Goal: Task Accomplishment & Management: Use online tool/utility

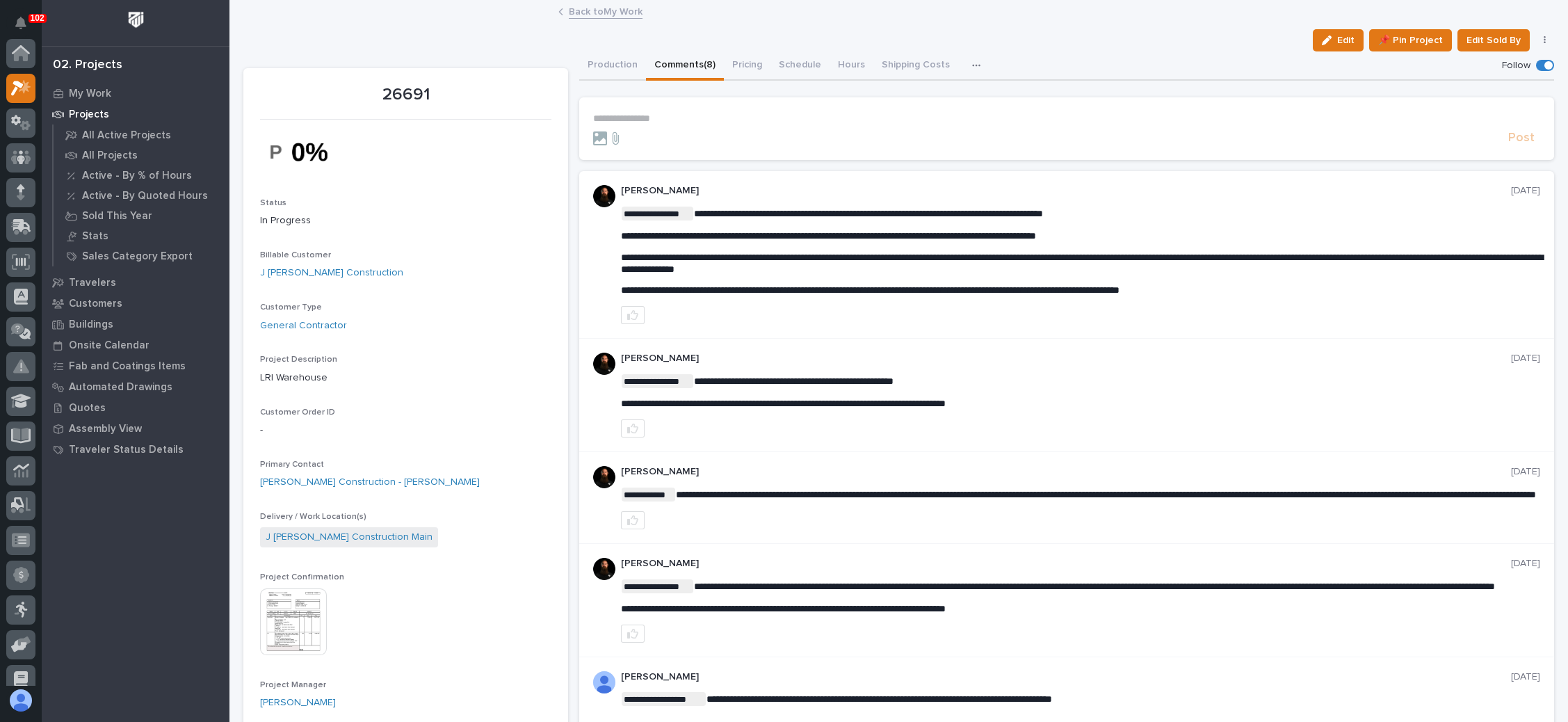
scroll to position [34, 0]
click at [599, 6] on link "Back to My Work" at bounding box center [605, 10] width 73 height 16
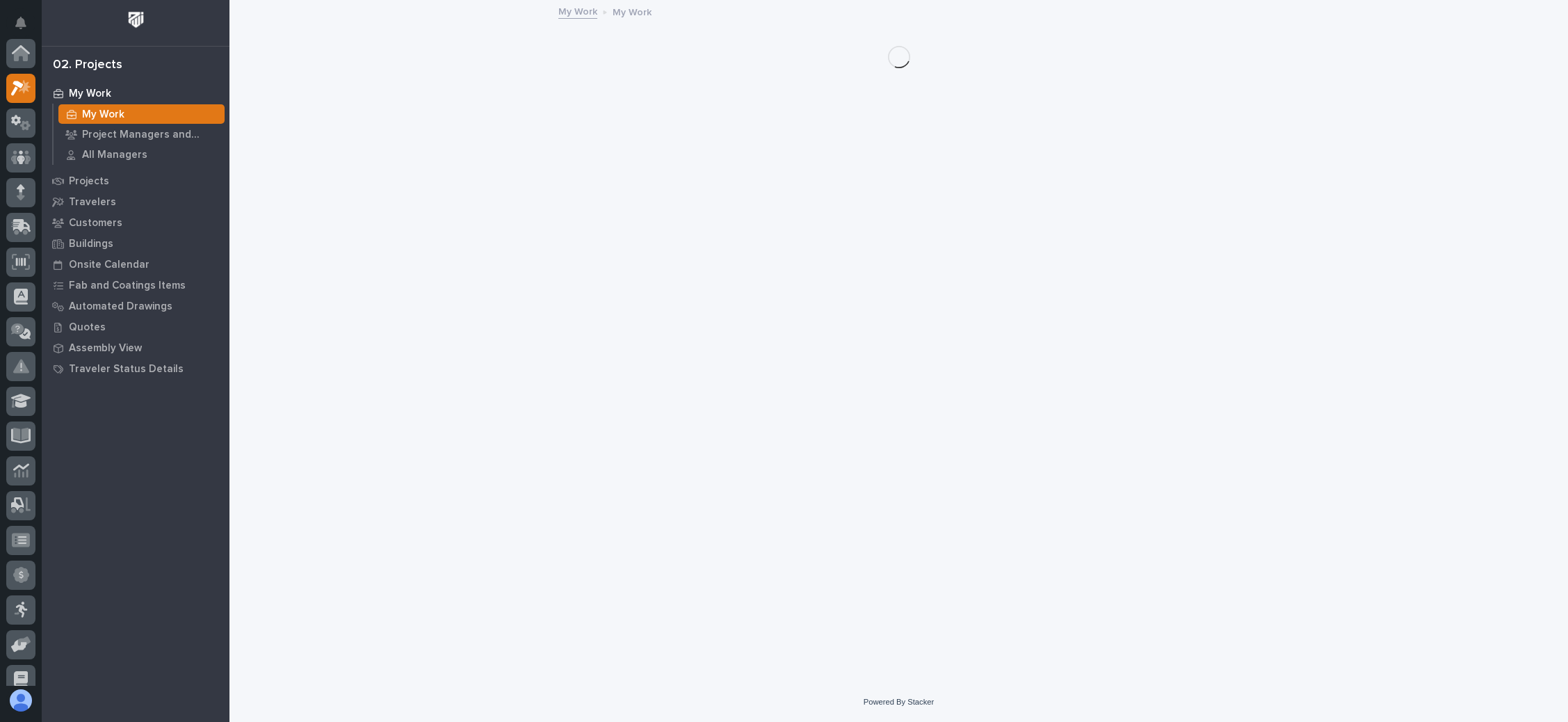
scroll to position [34, 0]
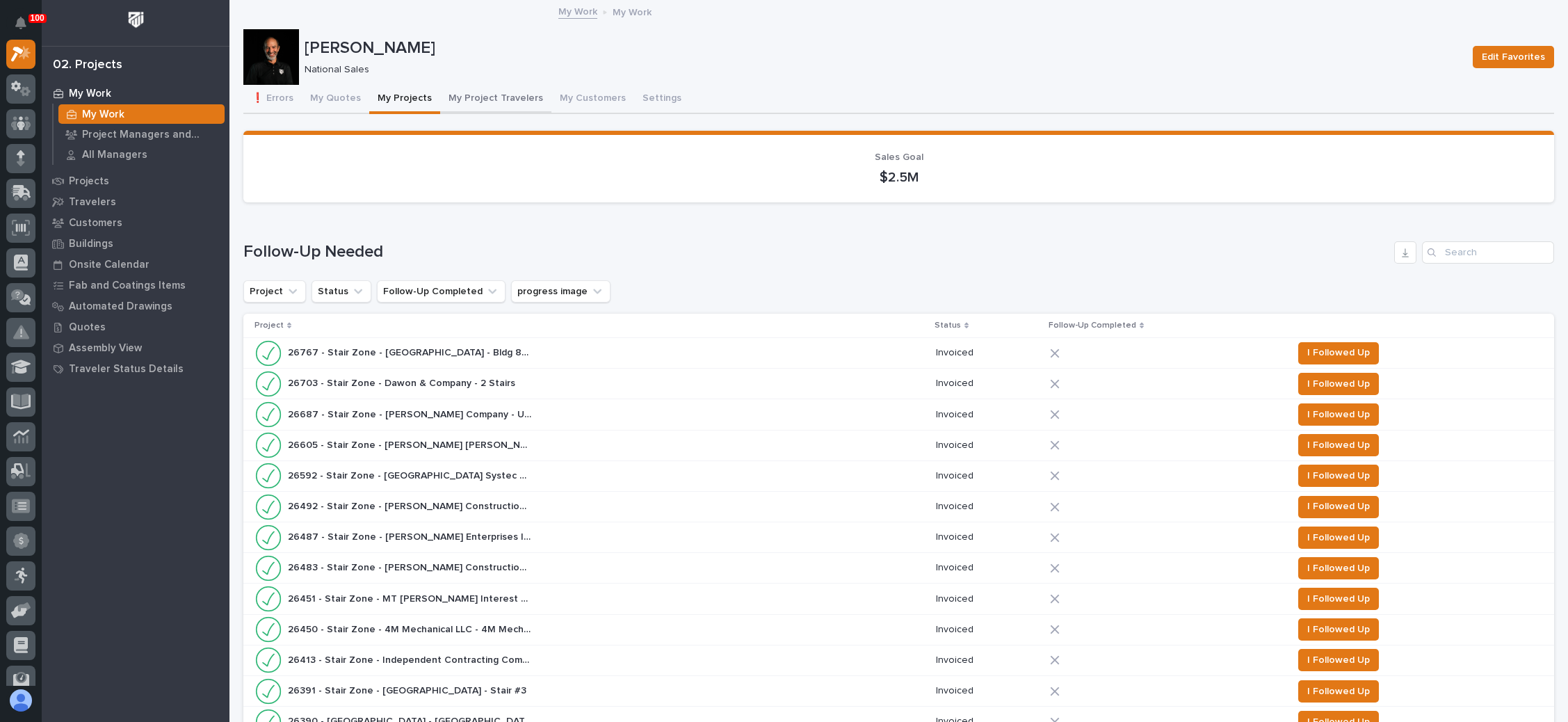
click at [492, 94] on button "My Project Travelers" at bounding box center [496, 99] width 111 height 29
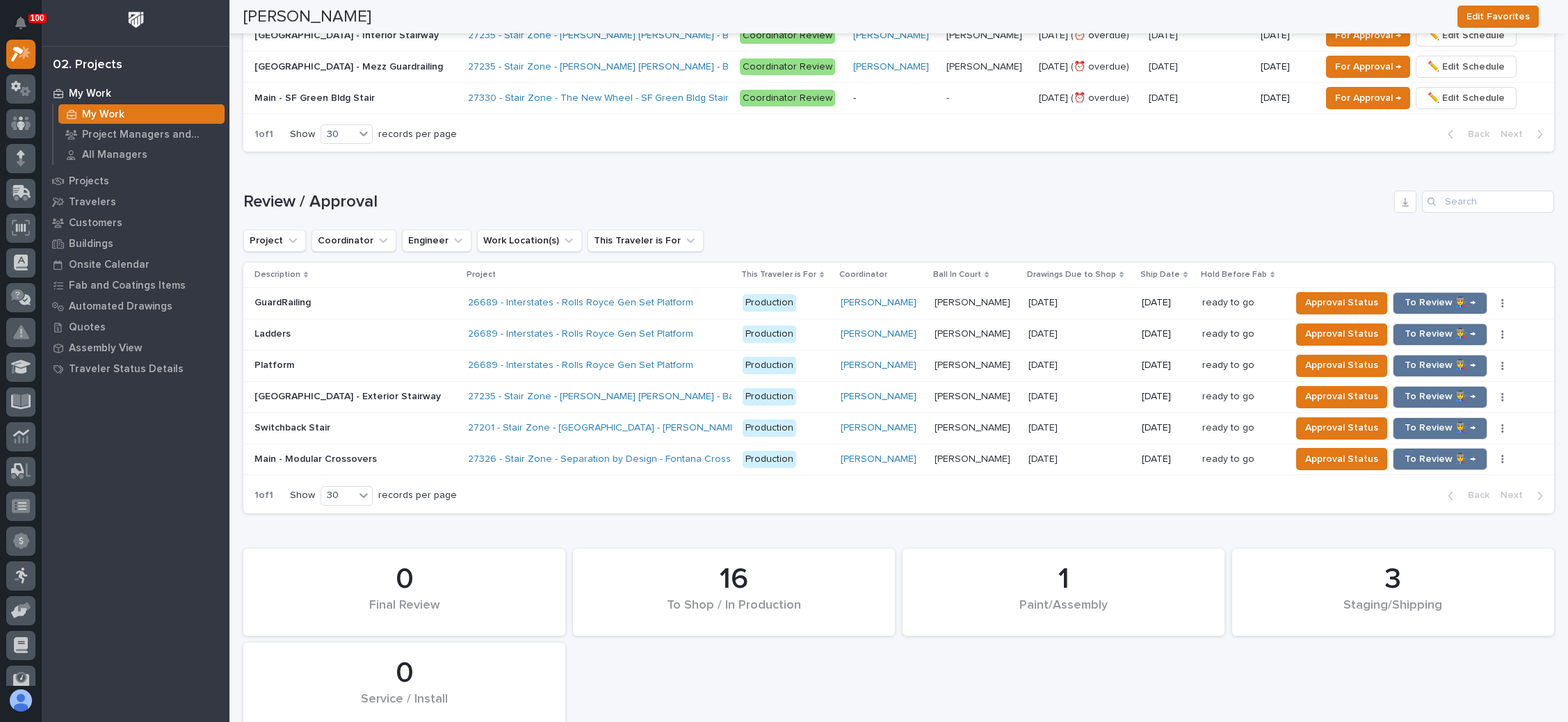
scroll to position [1460, 0]
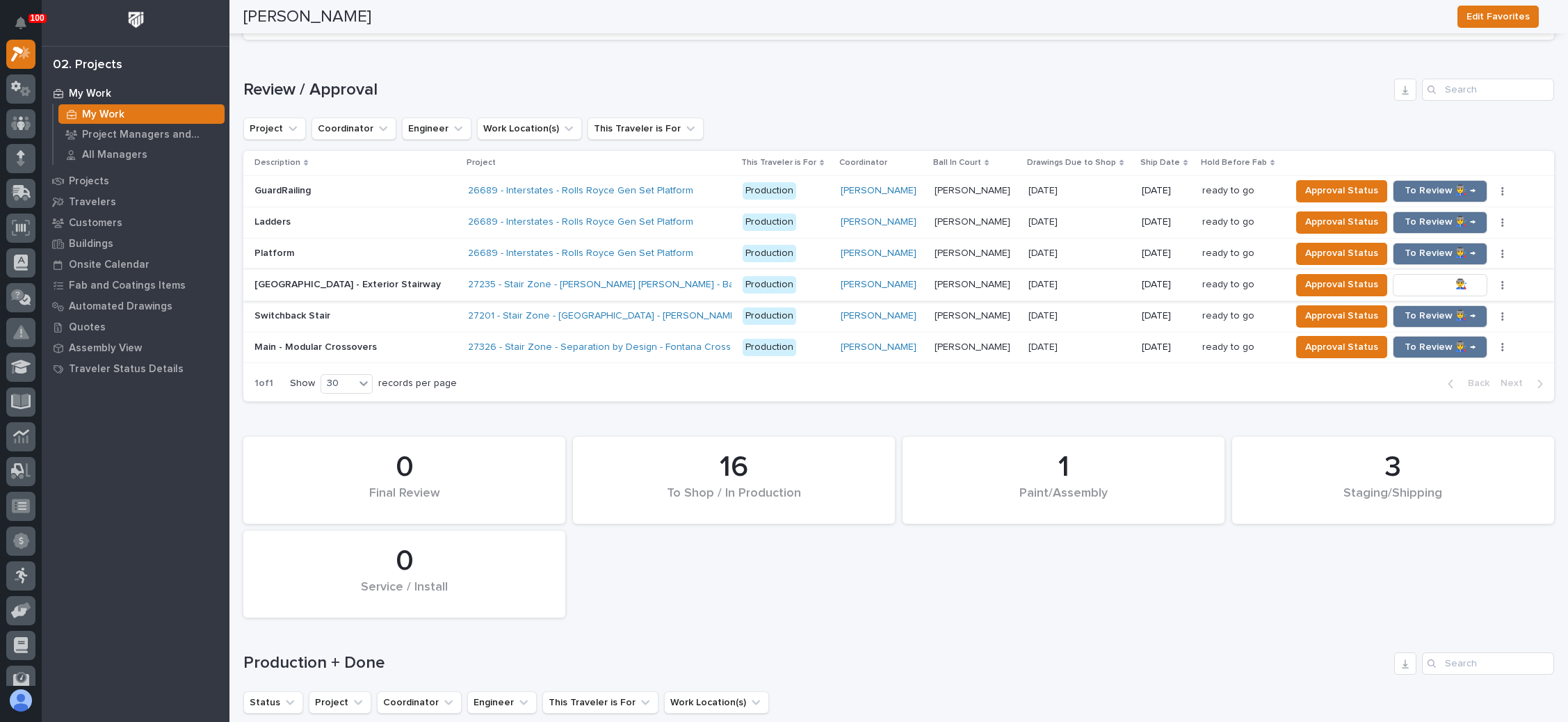
click at [1414, 276] on span "To Review 👨‍🏭 →" at bounding box center [1440, 284] width 71 height 17
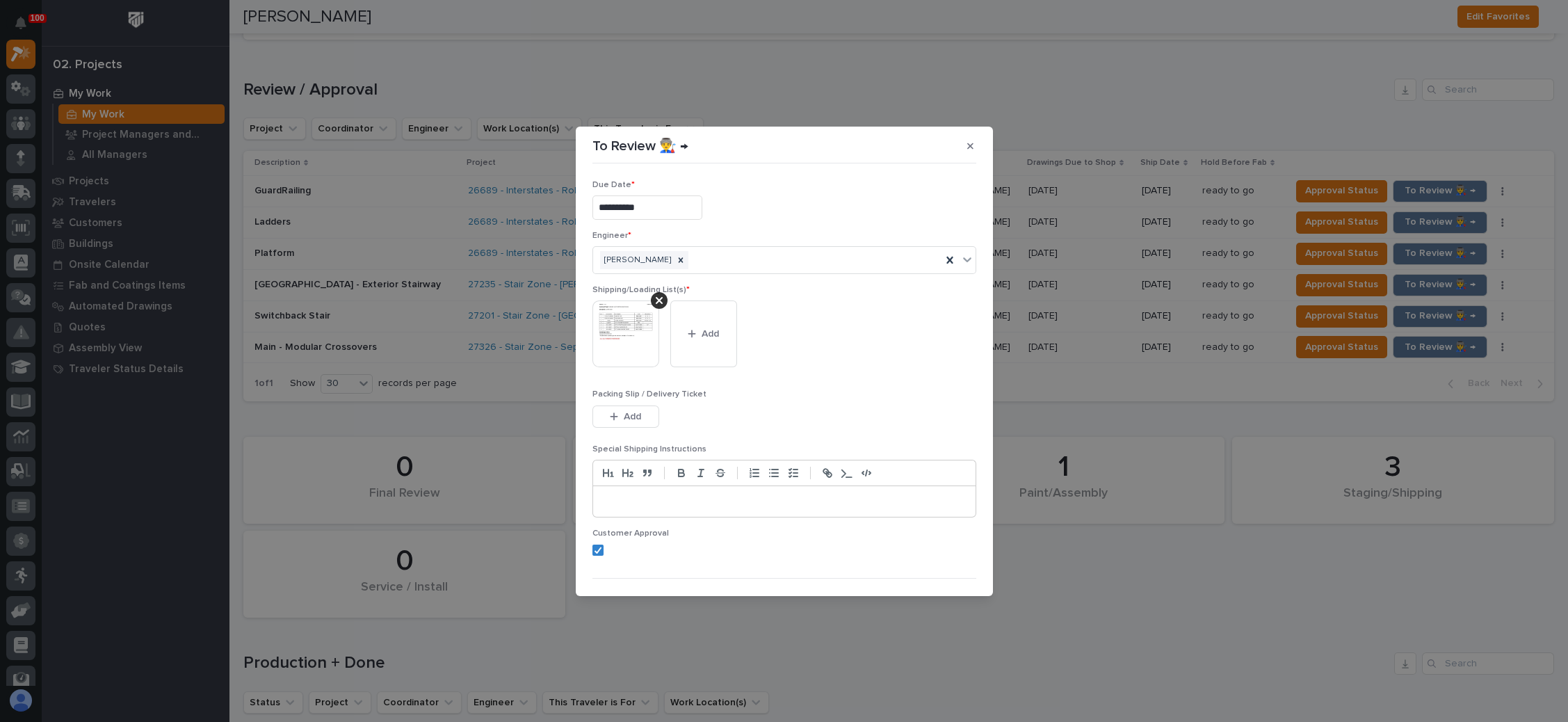
scroll to position [27, 0]
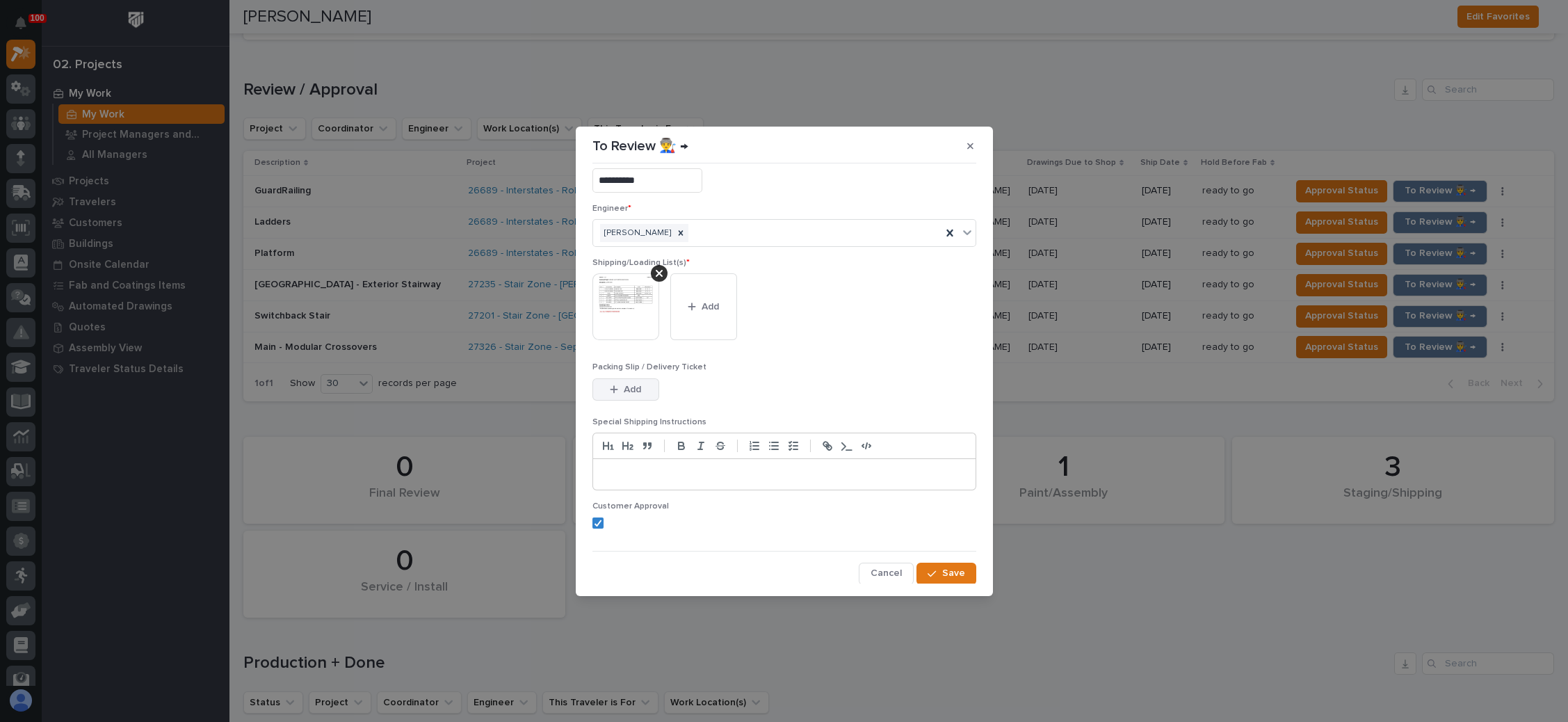
click at [641, 383] on span "Add" at bounding box center [632, 389] width 17 height 13
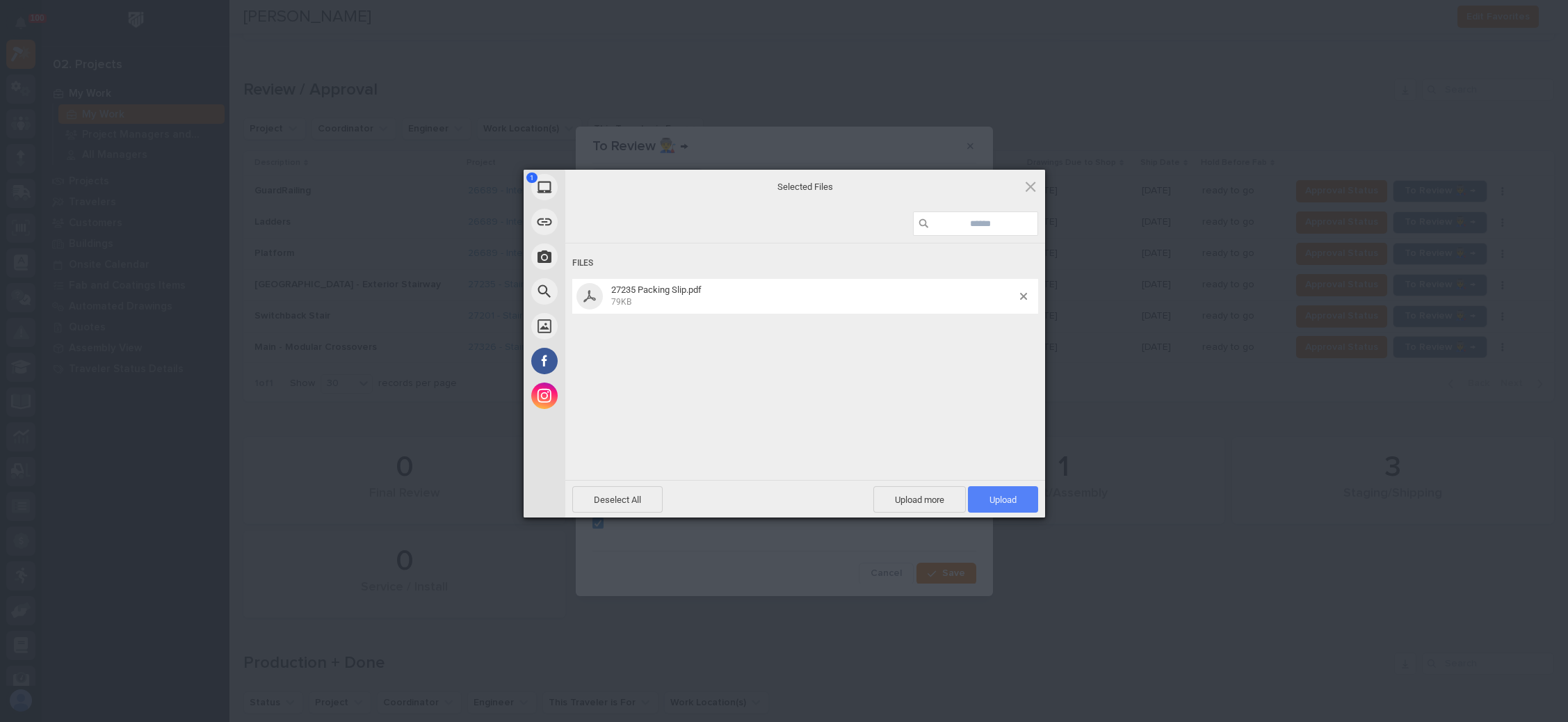
click at [987, 489] on span "Upload 1" at bounding box center [1003, 499] width 70 height 27
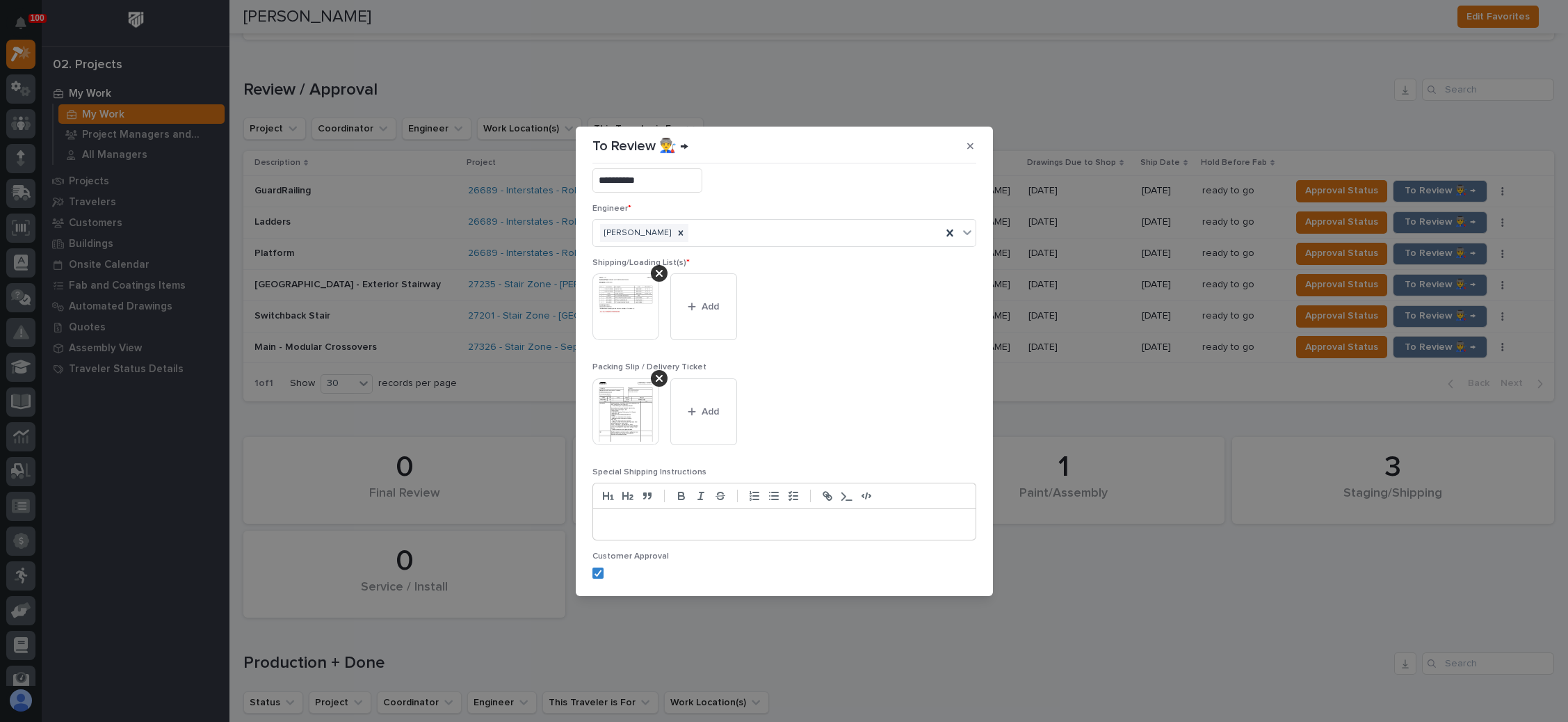
click at [624, 303] on img at bounding box center [626, 307] width 67 height 67
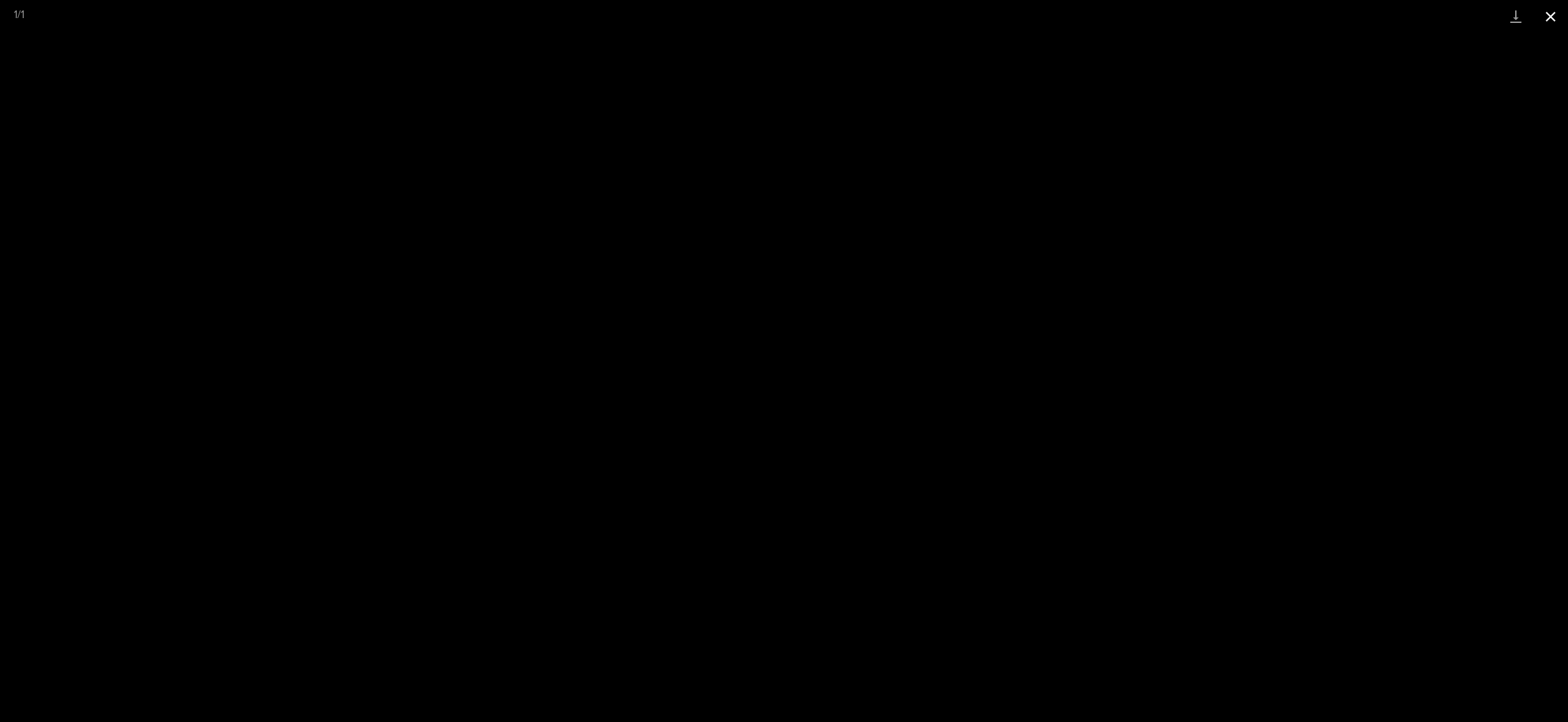
click at [1542, 20] on button "Close gallery" at bounding box center [1551, 16] width 35 height 33
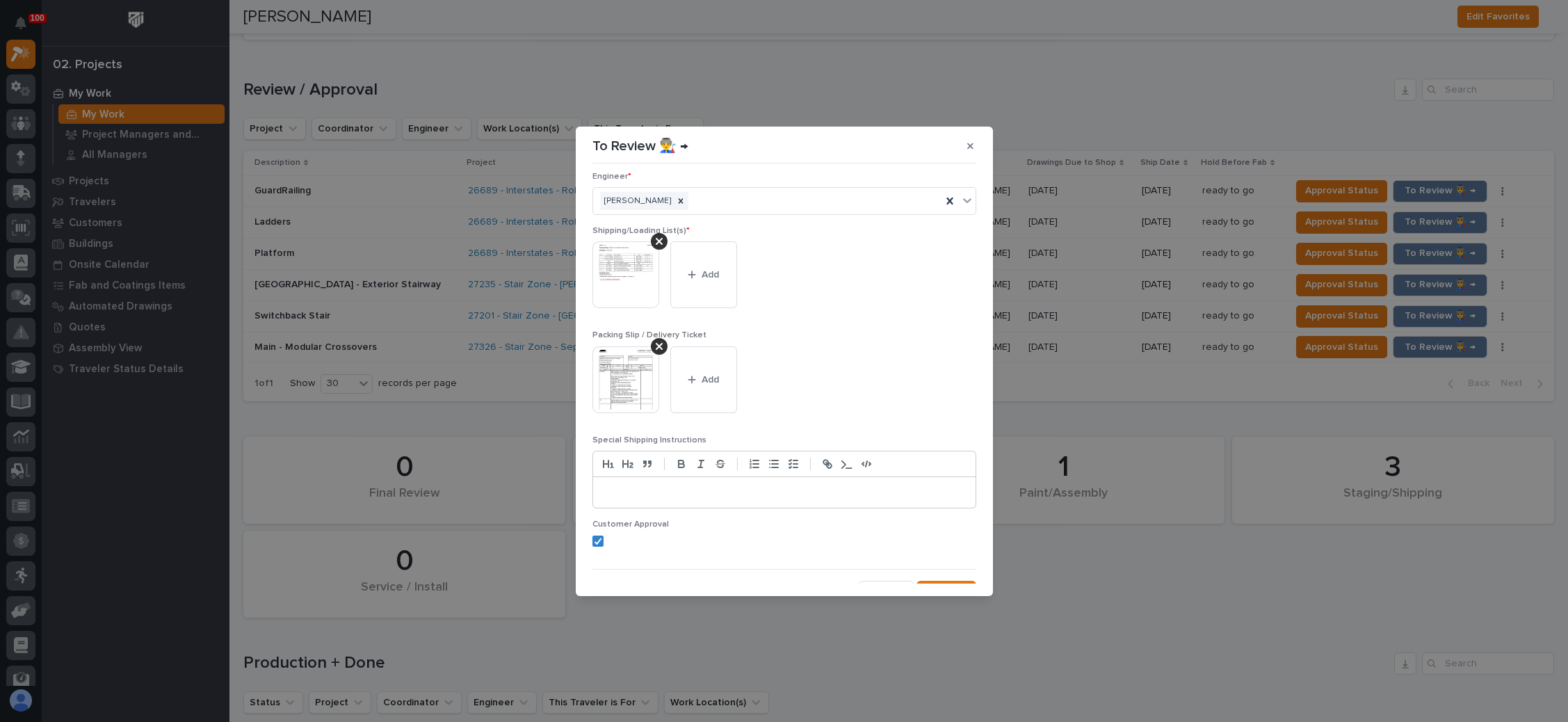
scroll to position [76, 0]
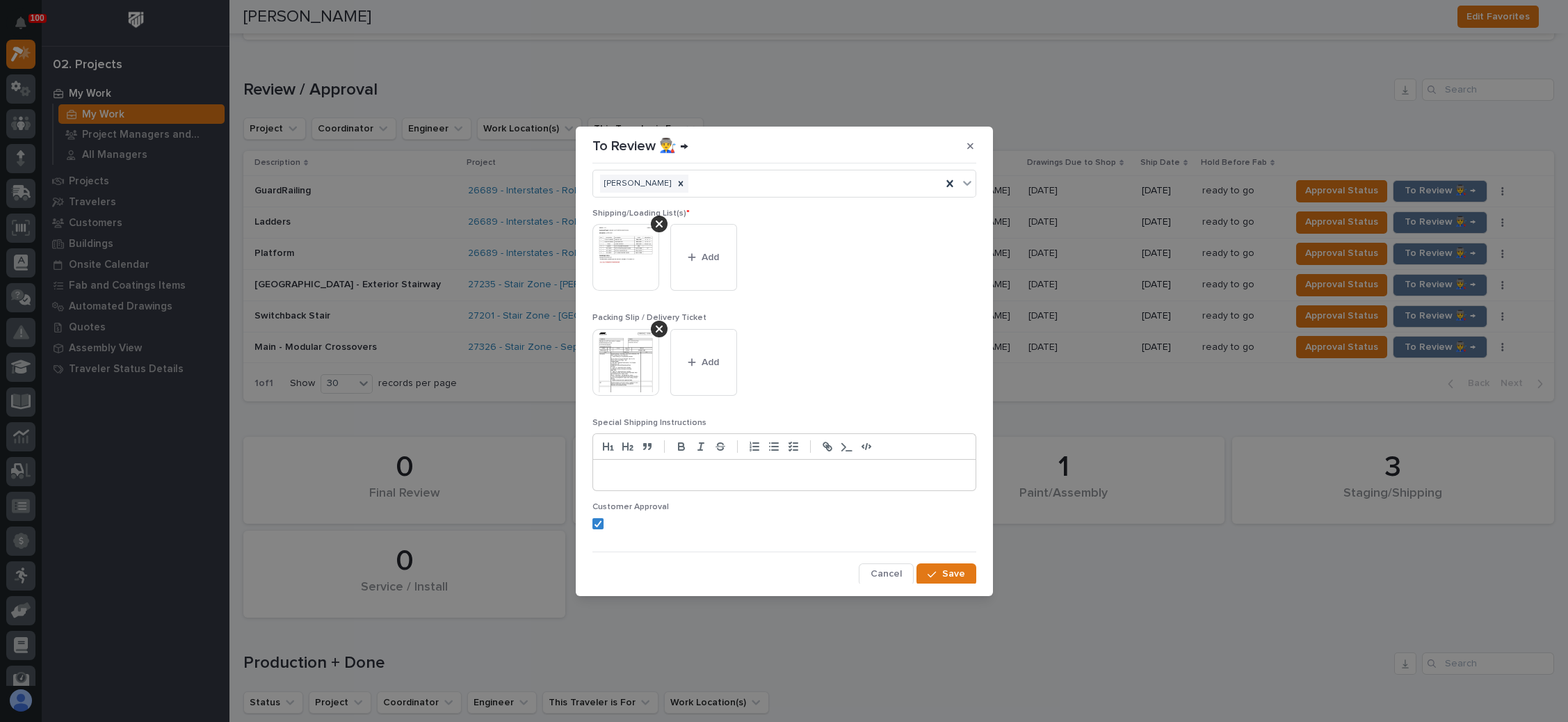
drag, startPoint x: 932, startPoint y: 568, endPoint x: 927, endPoint y: 558, distance: 11.2
click at [933, 568] on button "Save" at bounding box center [946, 575] width 59 height 22
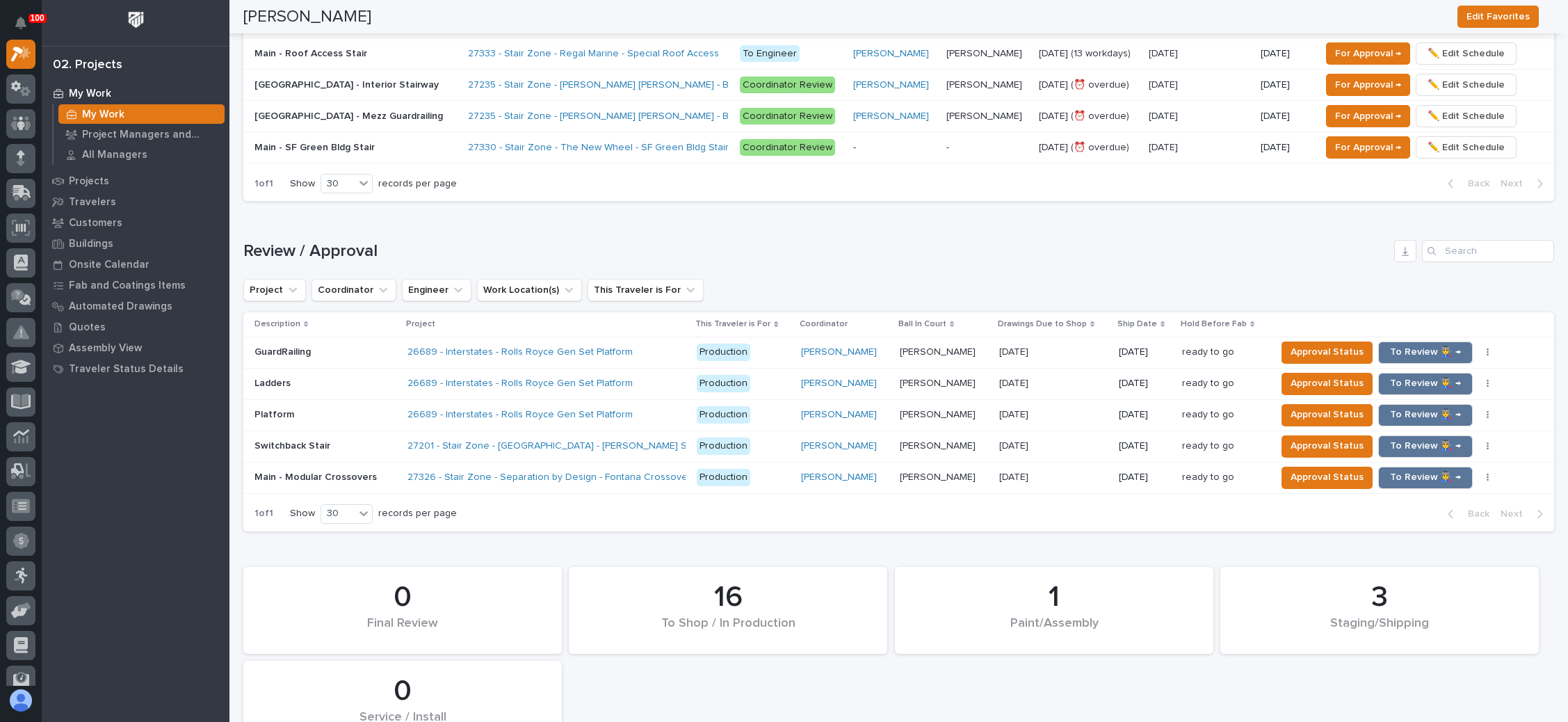
scroll to position [1236, 0]
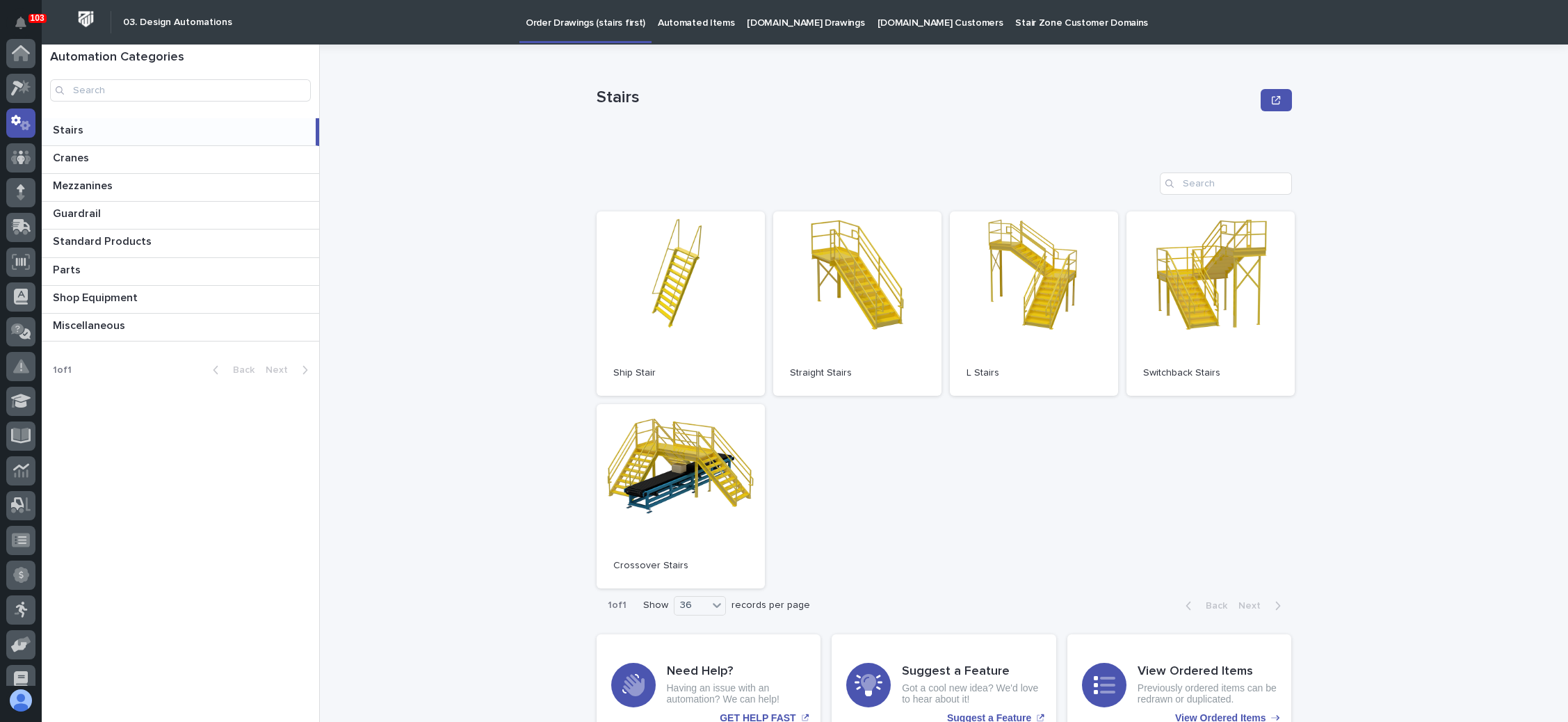
scroll to position [68, 0]
click at [893, 17] on p "StairZone.com Customers" at bounding box center [941, 15] width 126 height 29
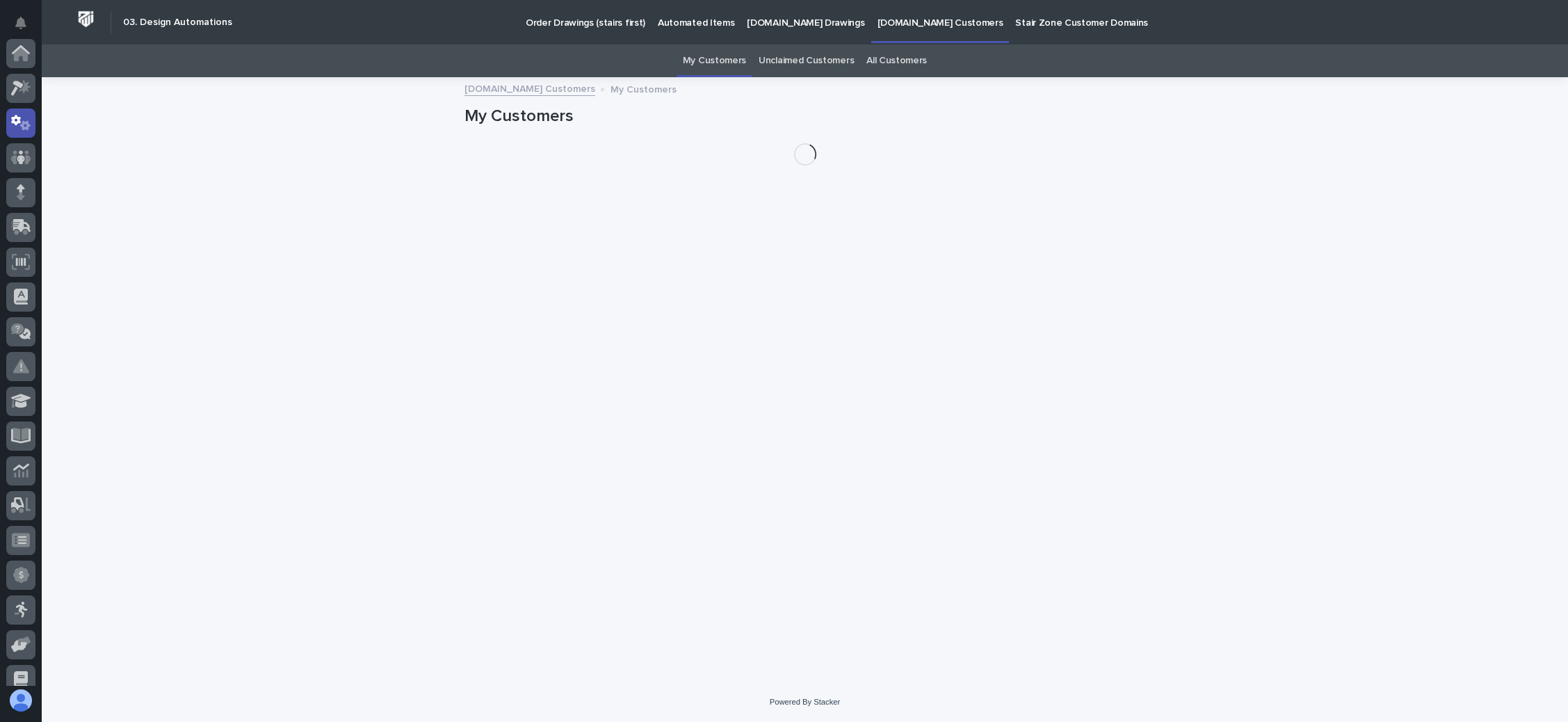
scroll to position [68, 0]
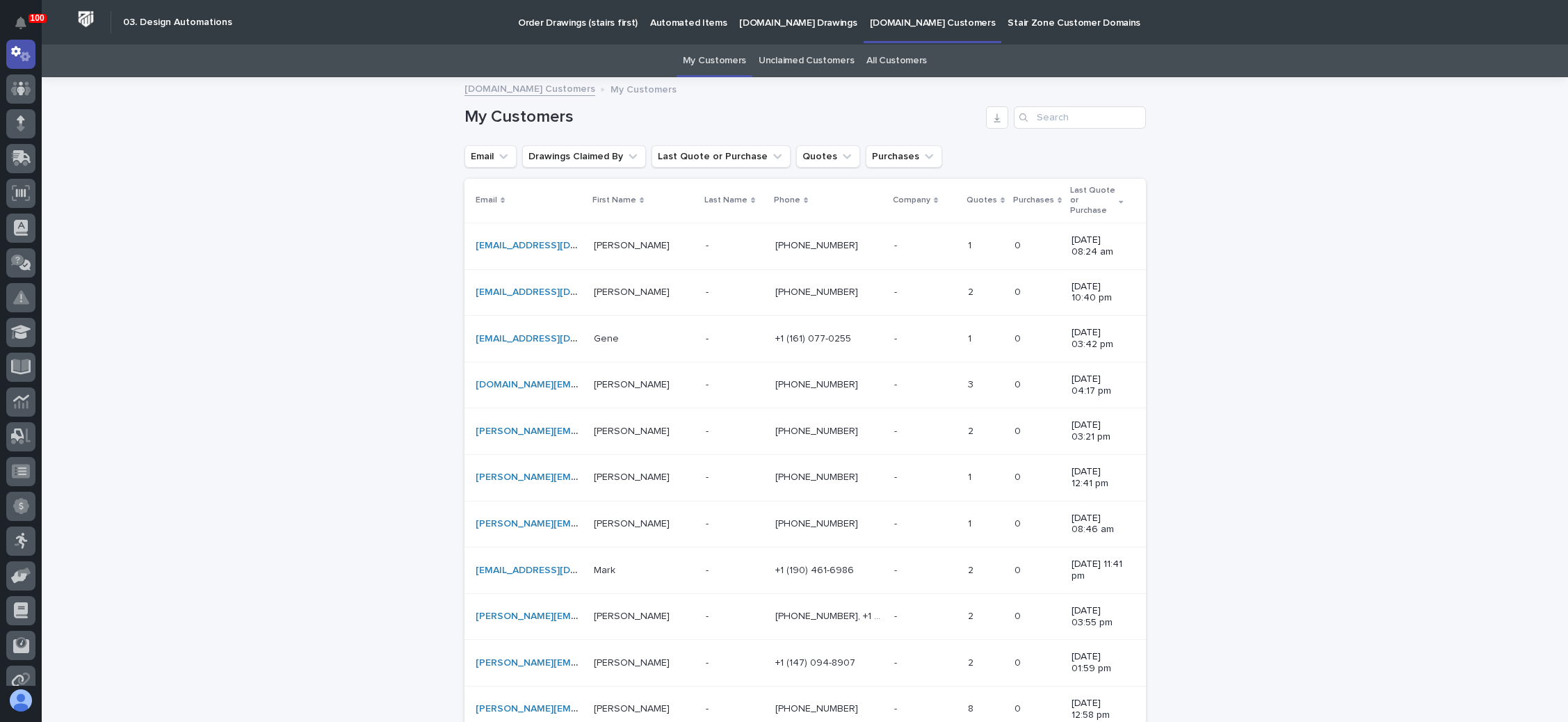
click at [815, 61] on link "Unclaimed Customers" at bounding box center [806, 61] width 95 height 33
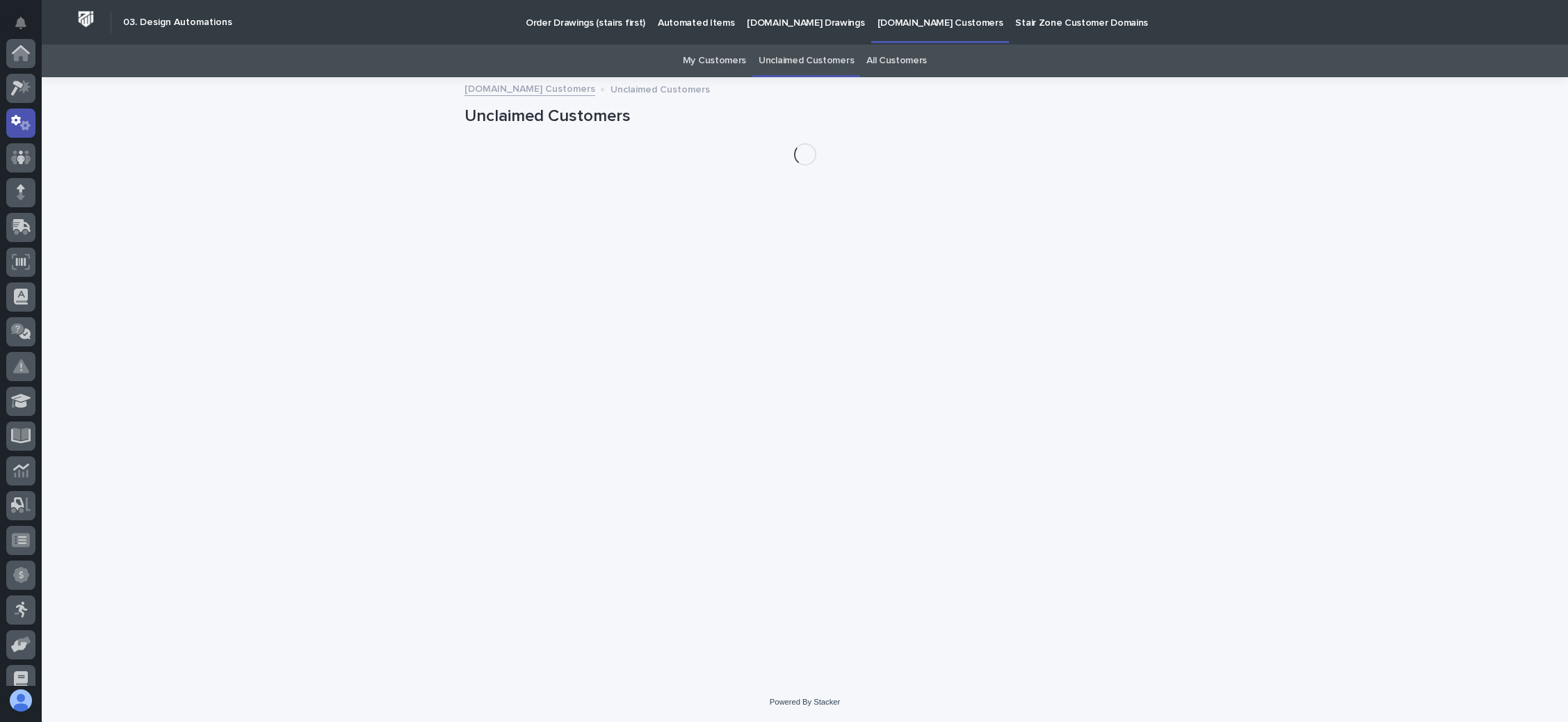
scroll to position [68, 0]
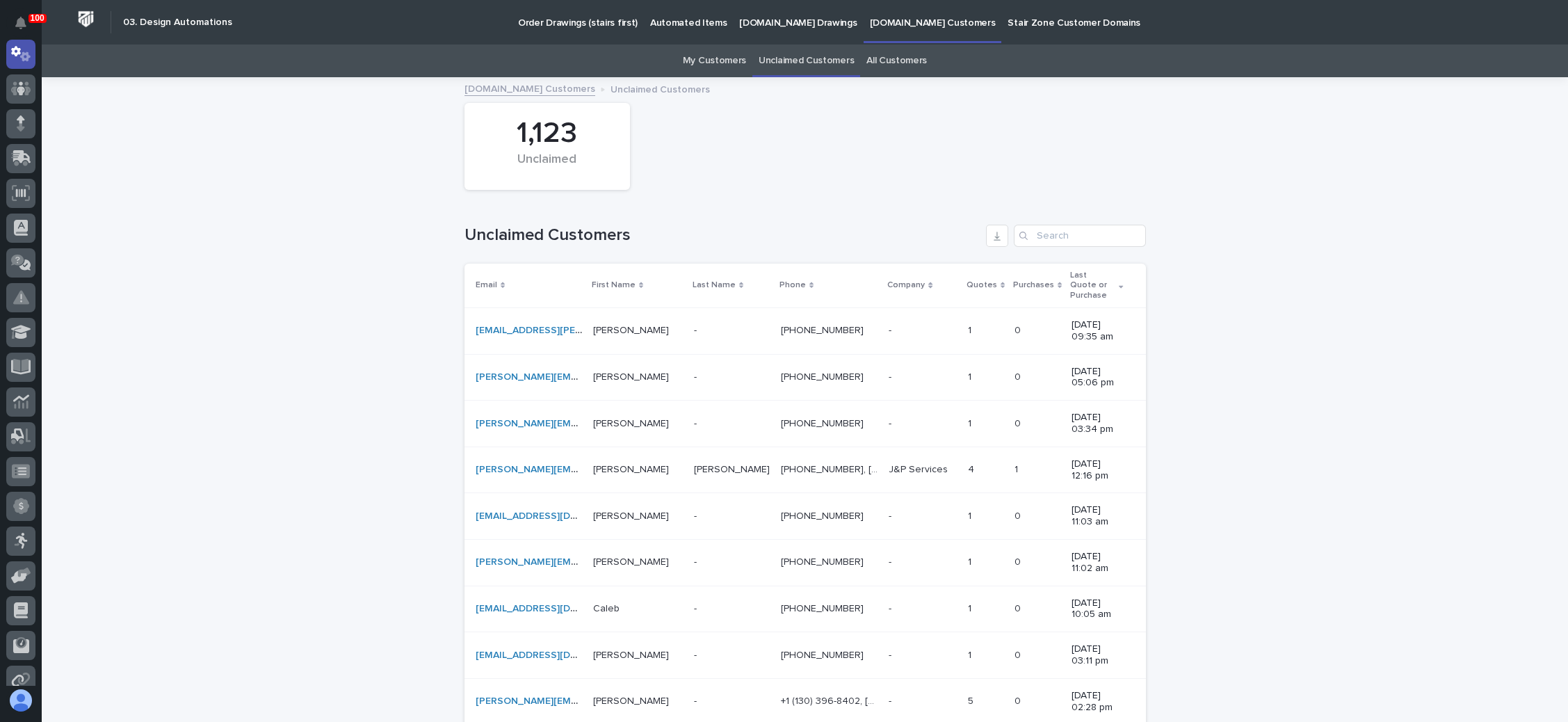
click at [789, 19] on p "StairZone.com Drawings" at bounding box center [798, 15] width 117 height 29
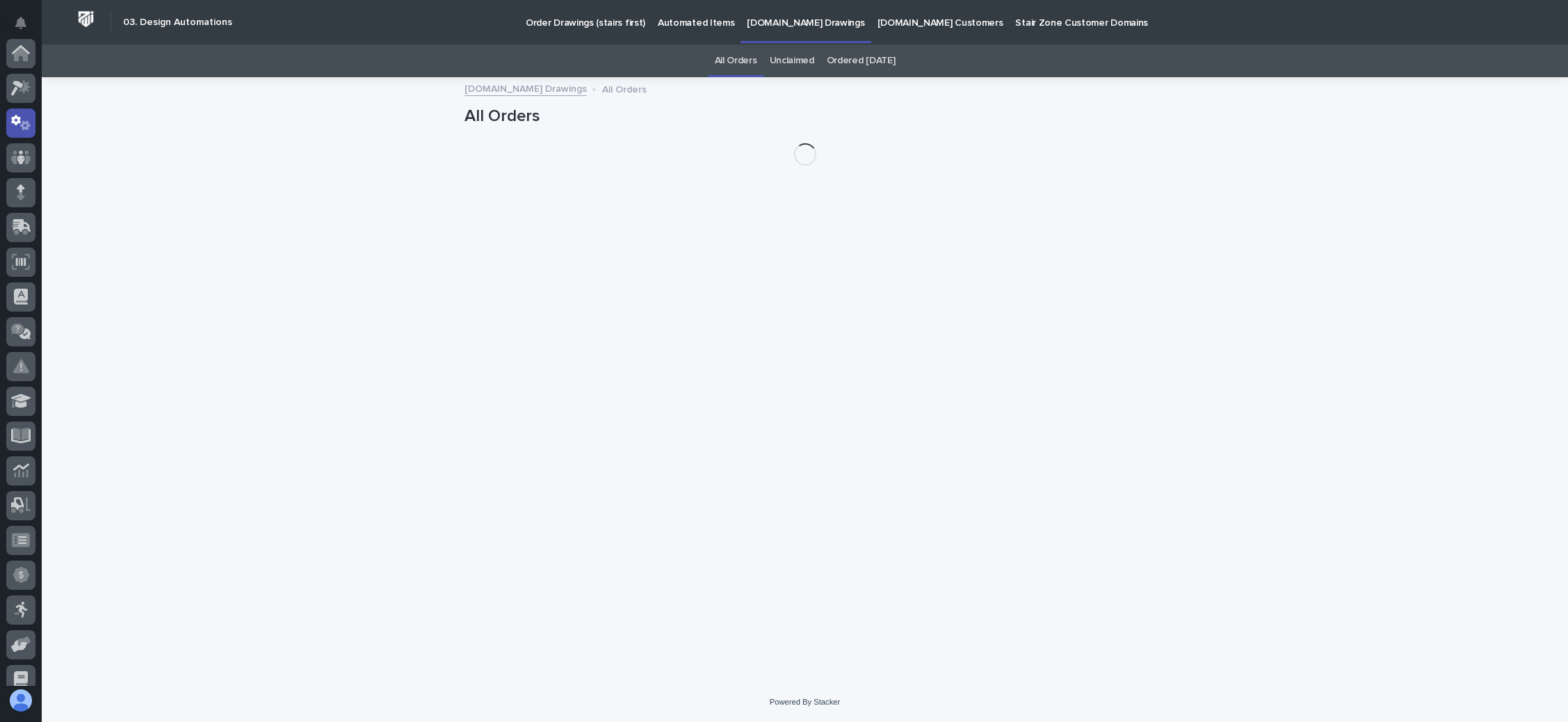
scroll to position [68, 0]
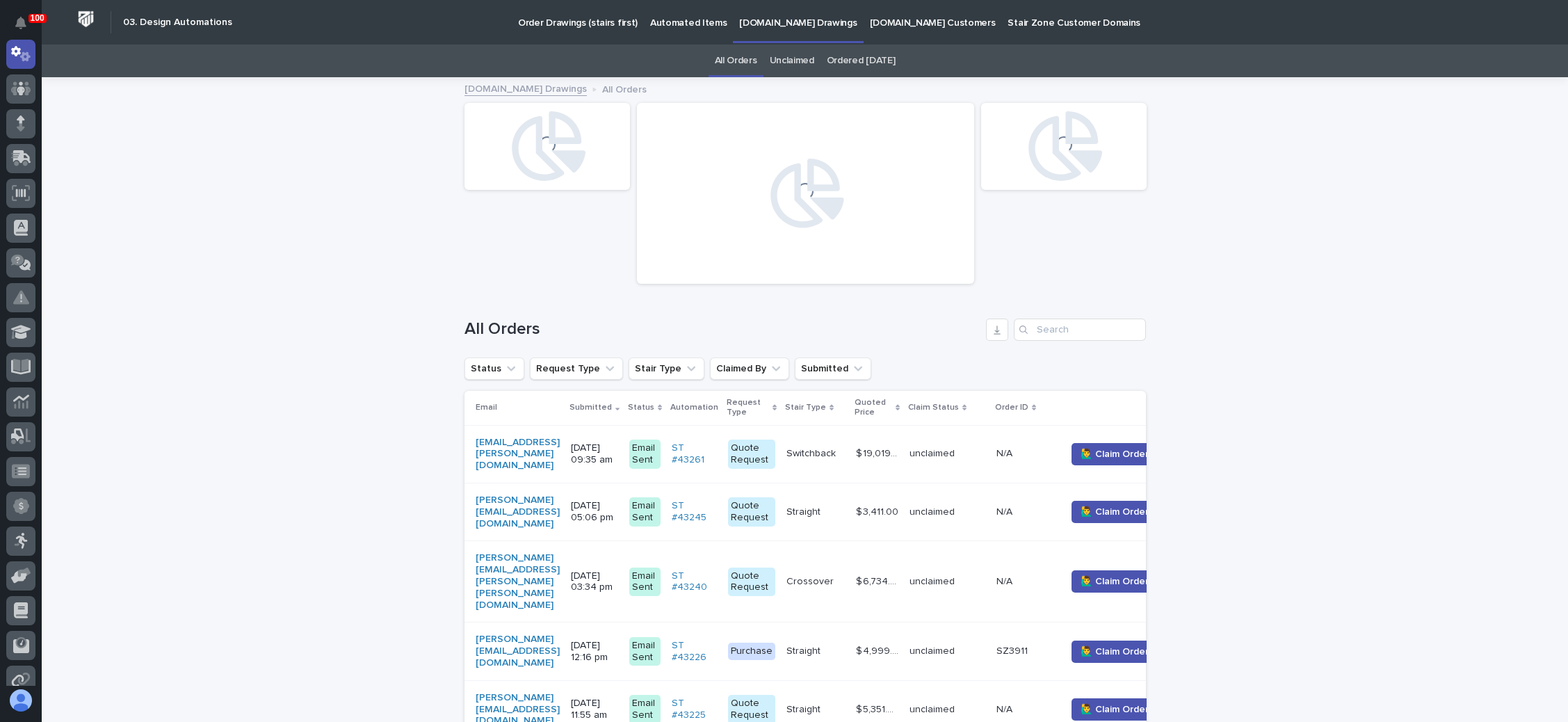
click at [796, 57] on link "Unclaimed" at bounding box center [792, 61] width 45 height 33
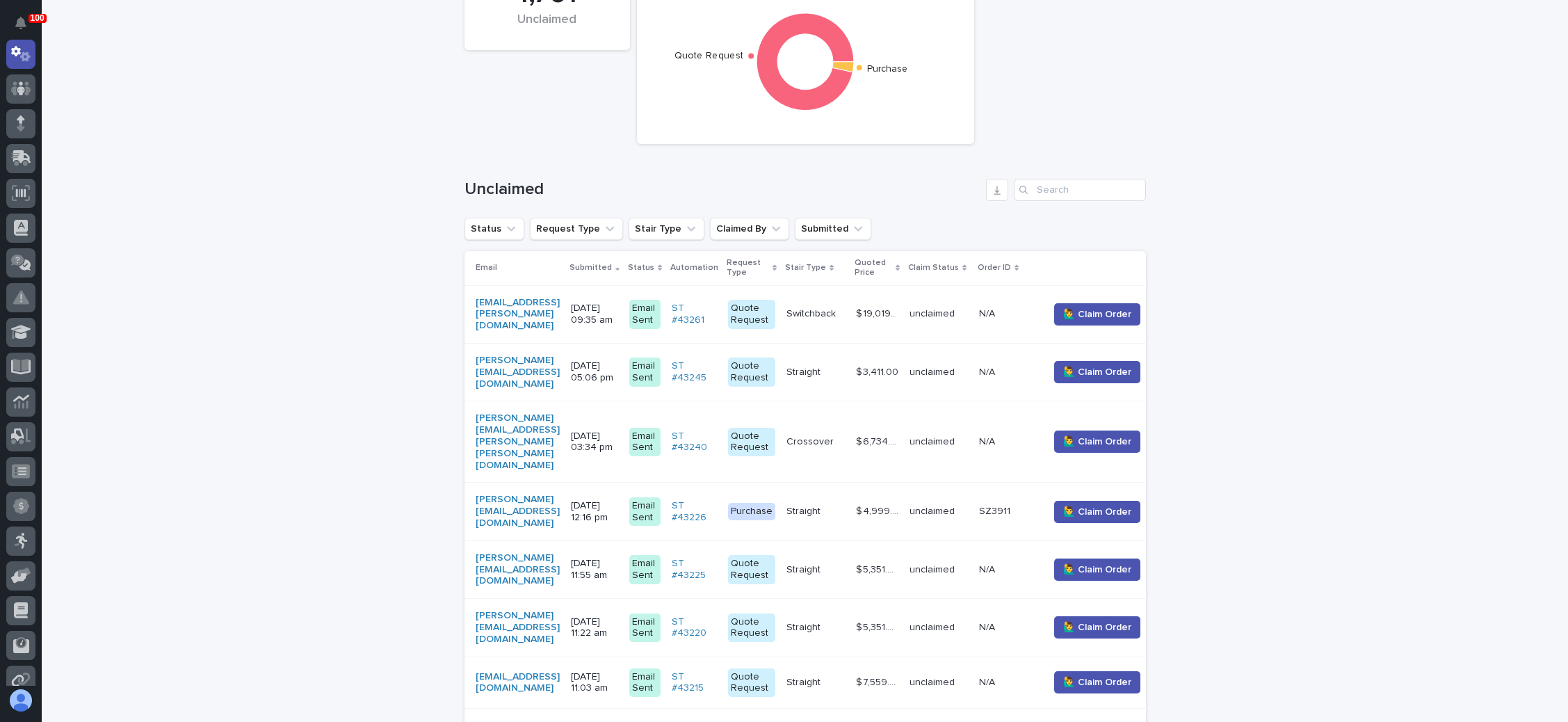
scroll to position [208, 0]
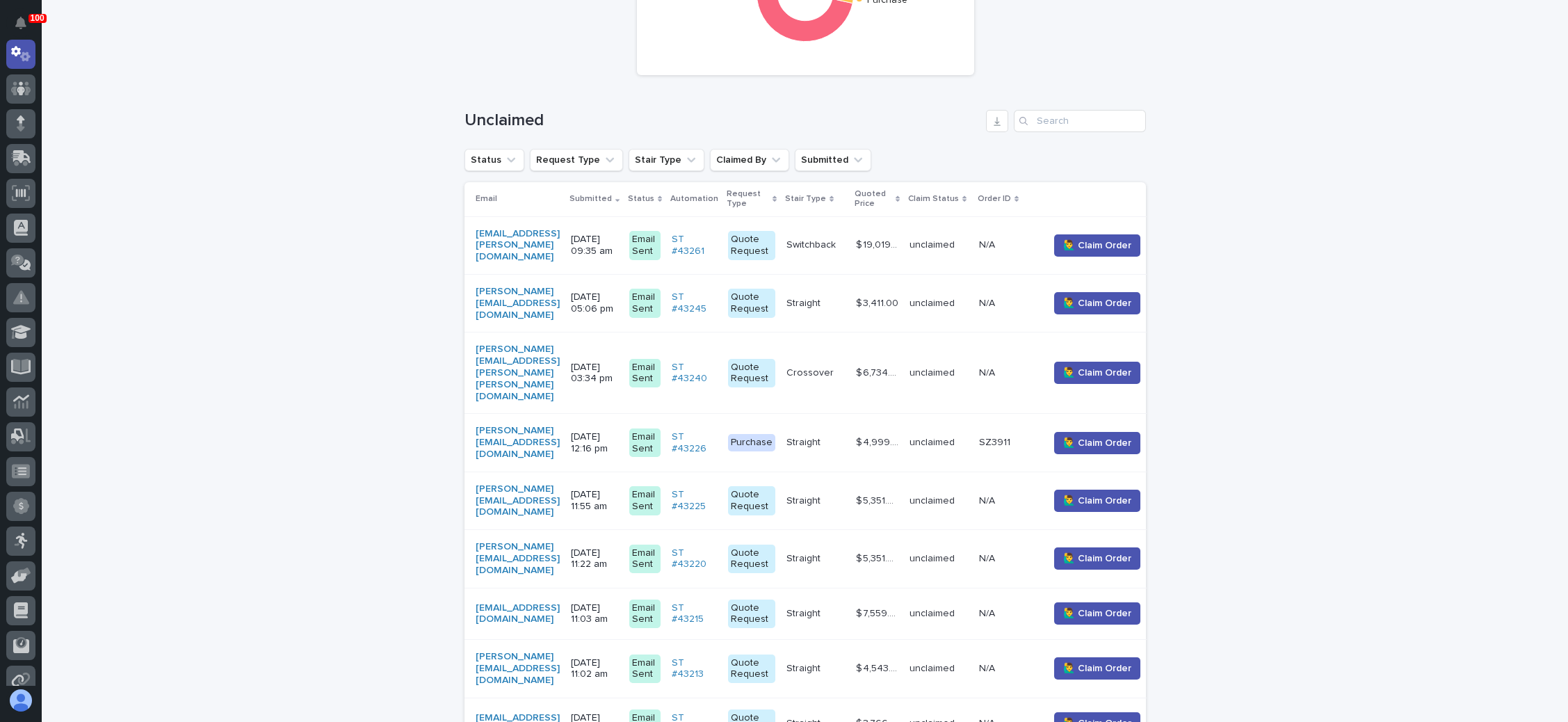
click at [839, 237] on p "Switchback" at bounding box center [812, 243] width 52 height 15
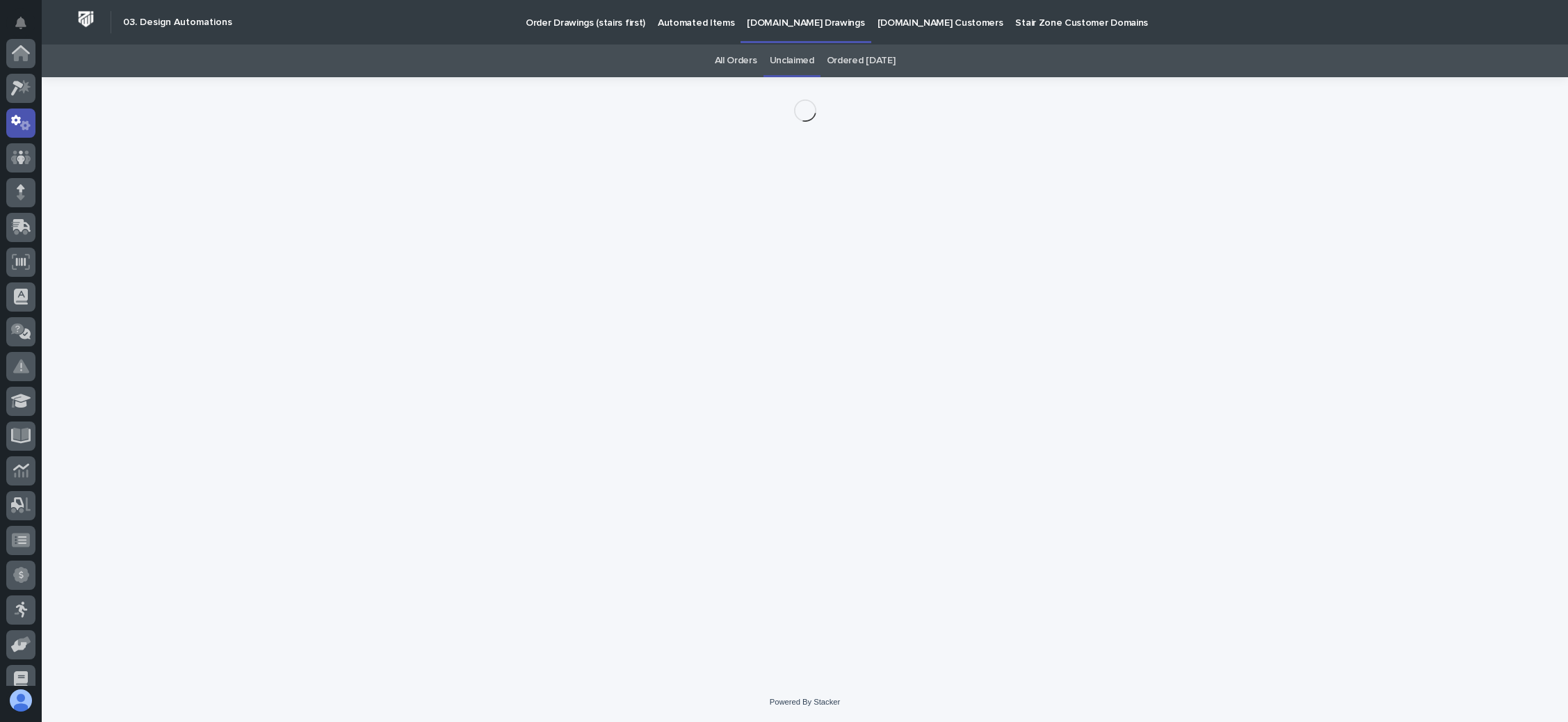
scroll to position [68, 0]
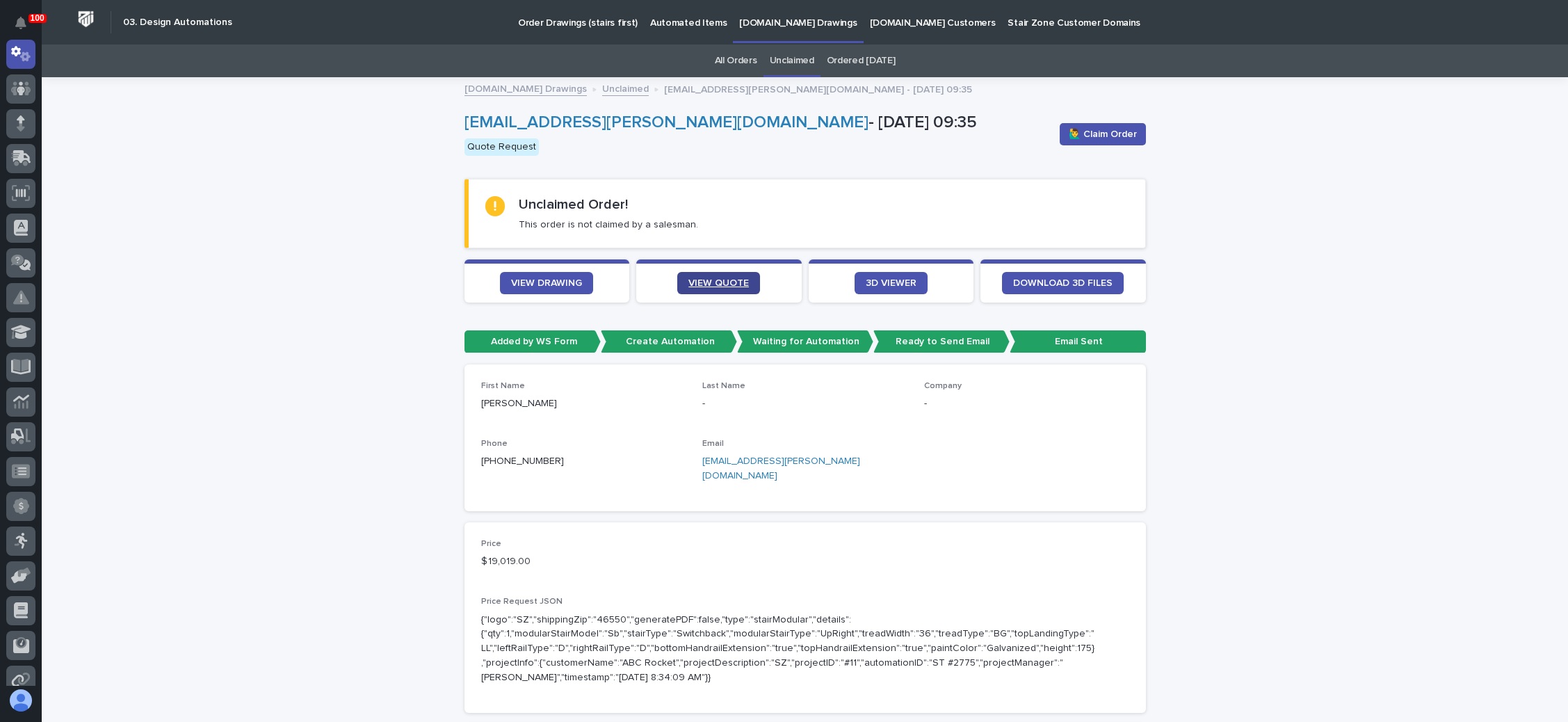
click at [726, 275] on link "VIEW QUOTE" at bounding box center [719, 283] width 82 height 22
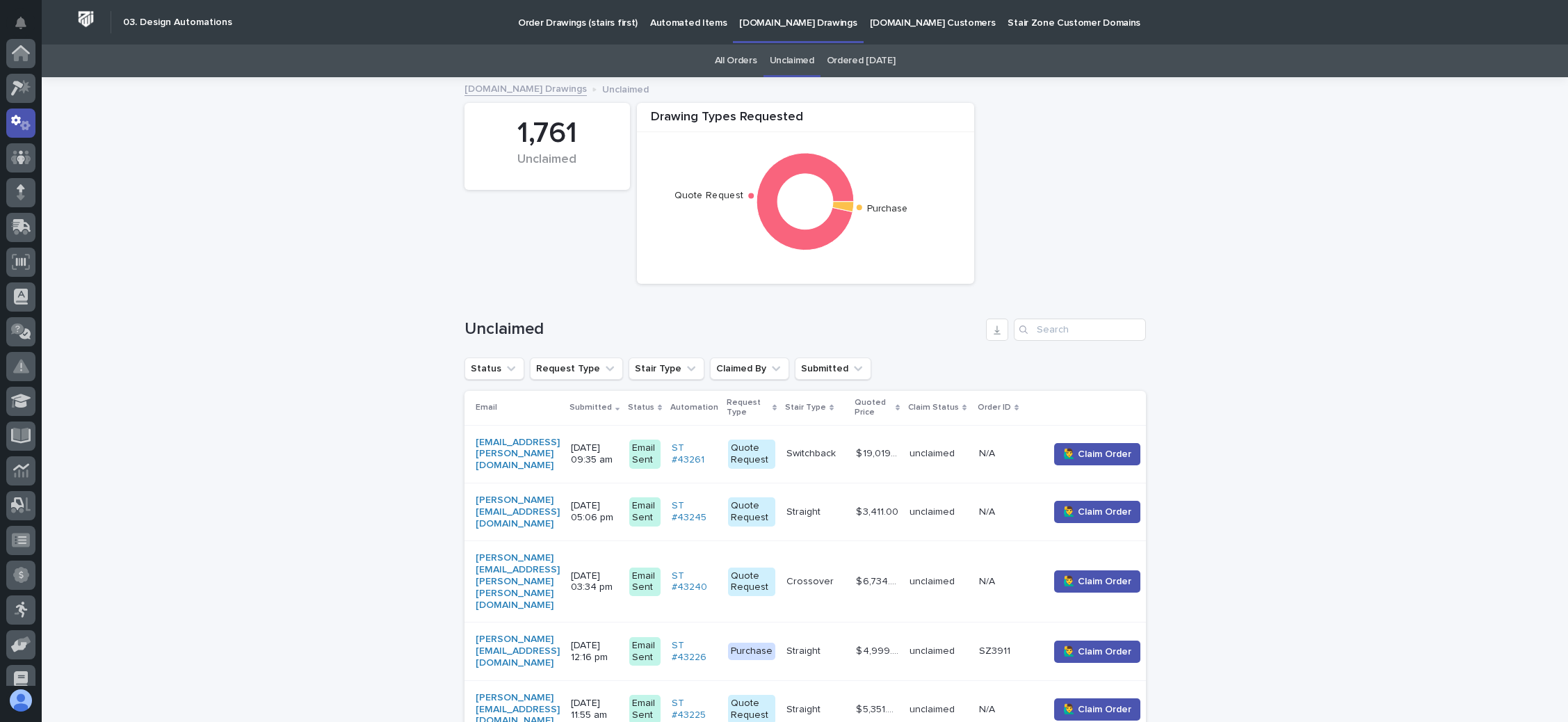
scroll to position [44, 0]
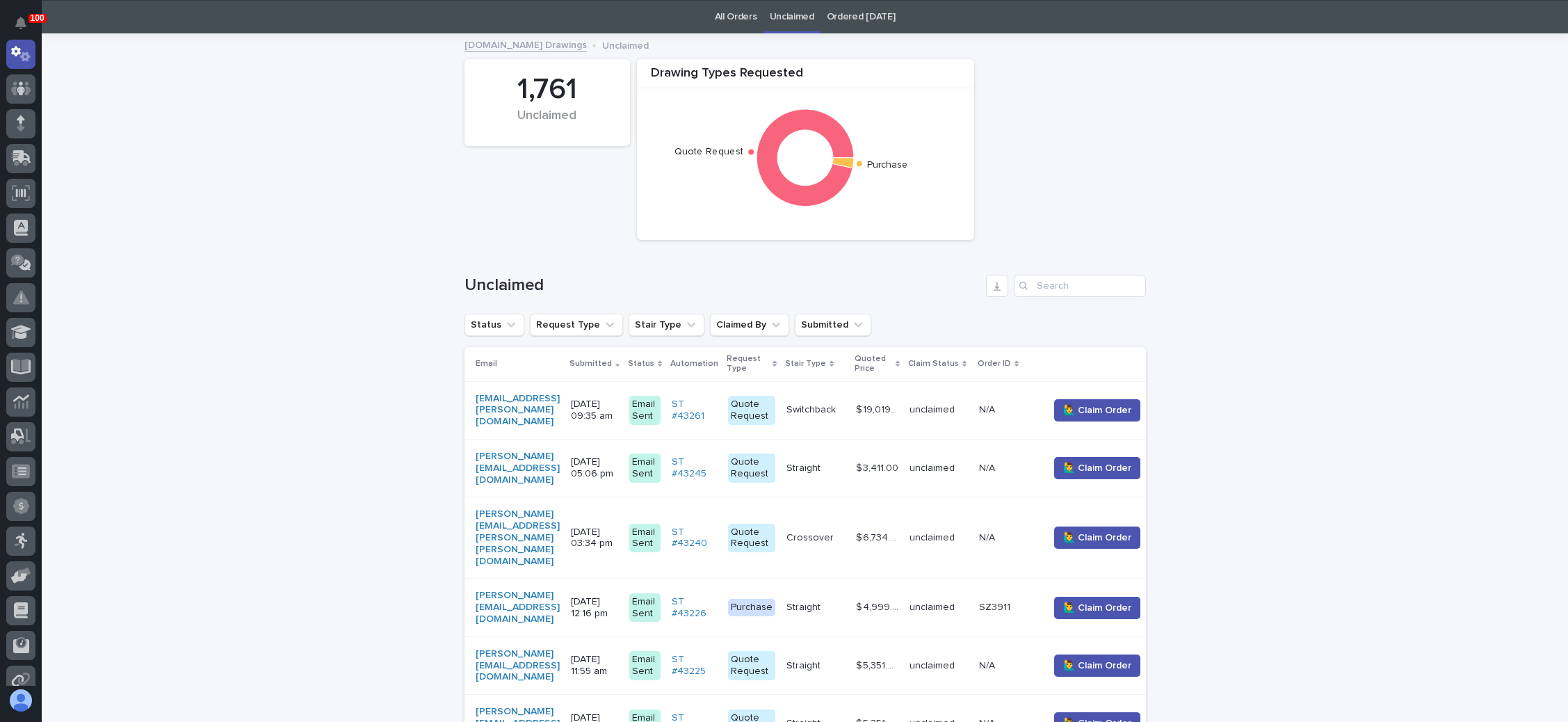
click at [531, 396] on div "matt.krafft@alfalaval.com" at bounding box center [517, 410] width 84 height 46
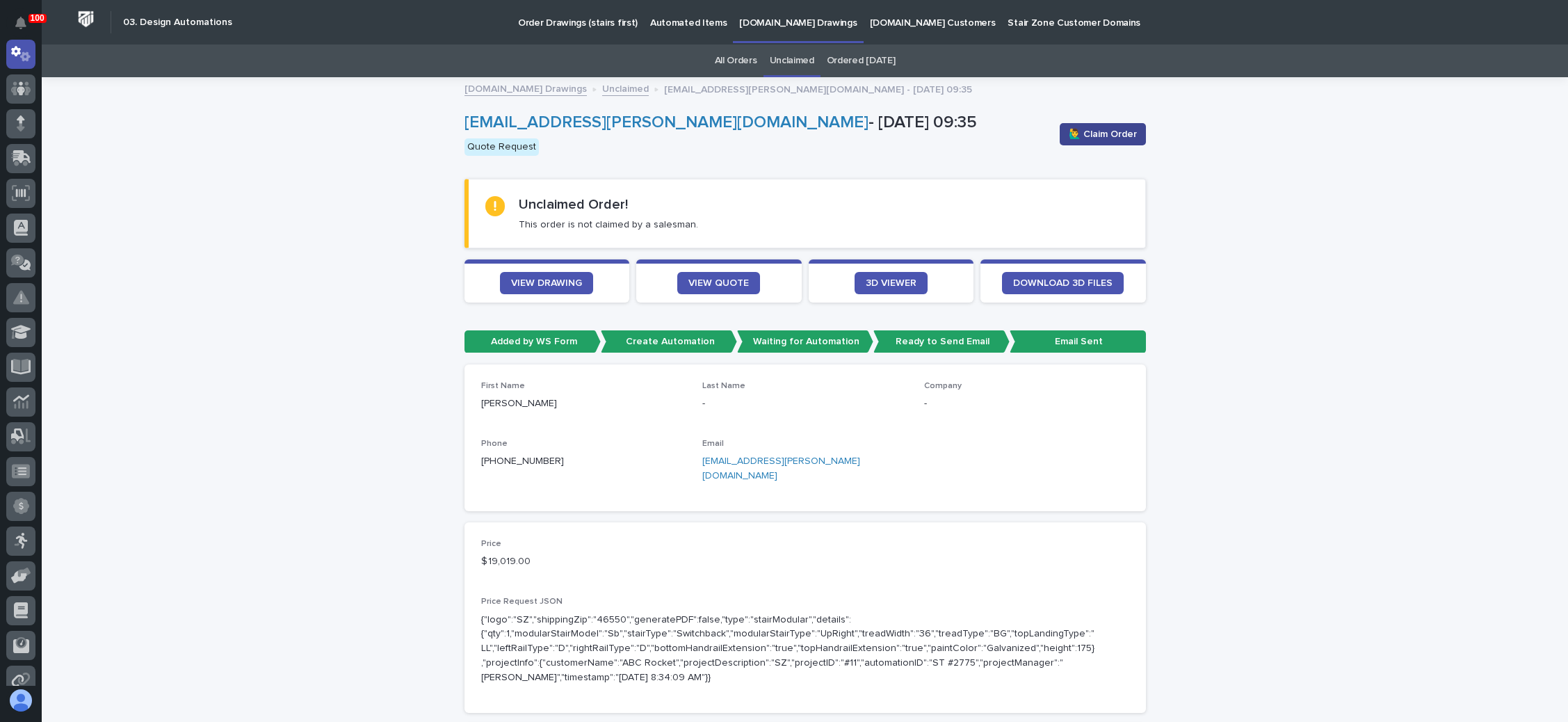
click at [1105, 129] on span "🙋‍♂️ Claim Order" at bounding box center [1102, 134] width 68 height 14
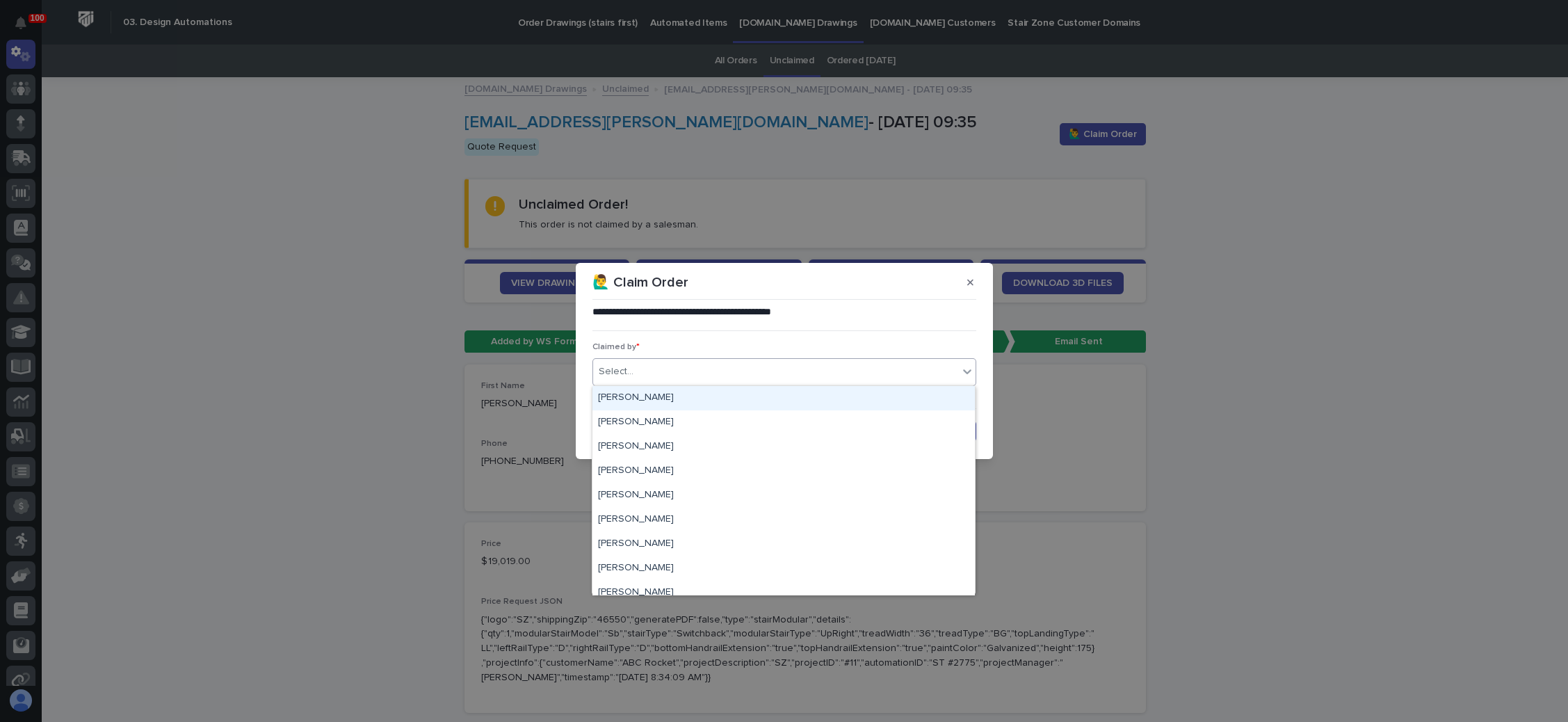
click at [702, 369] on div "Select..." at bounding box center [776, 371] width 365 height 23
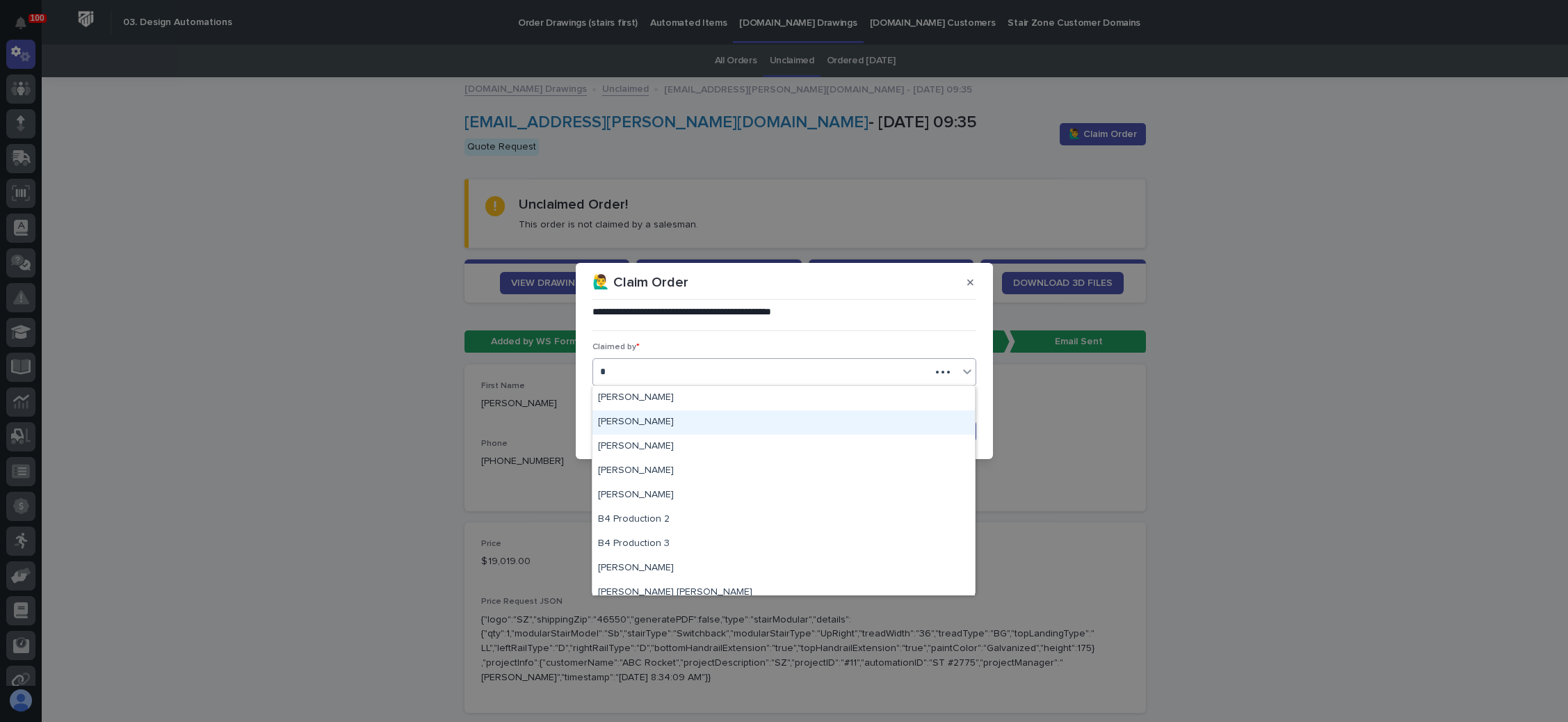
type input "**"
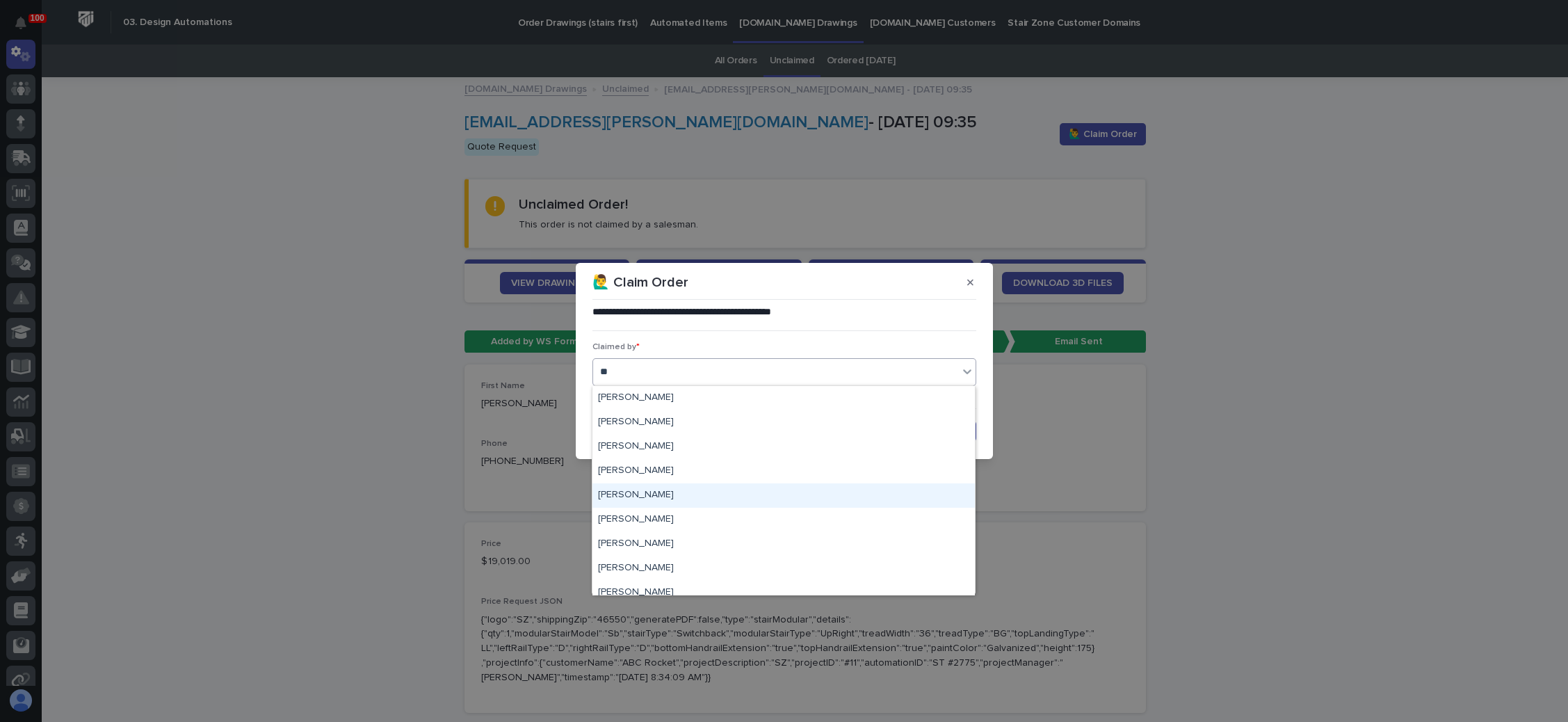
click at [647, 495] on div "[PERSON_NAME]" at bounding box center [784, 495] width 382 height 24
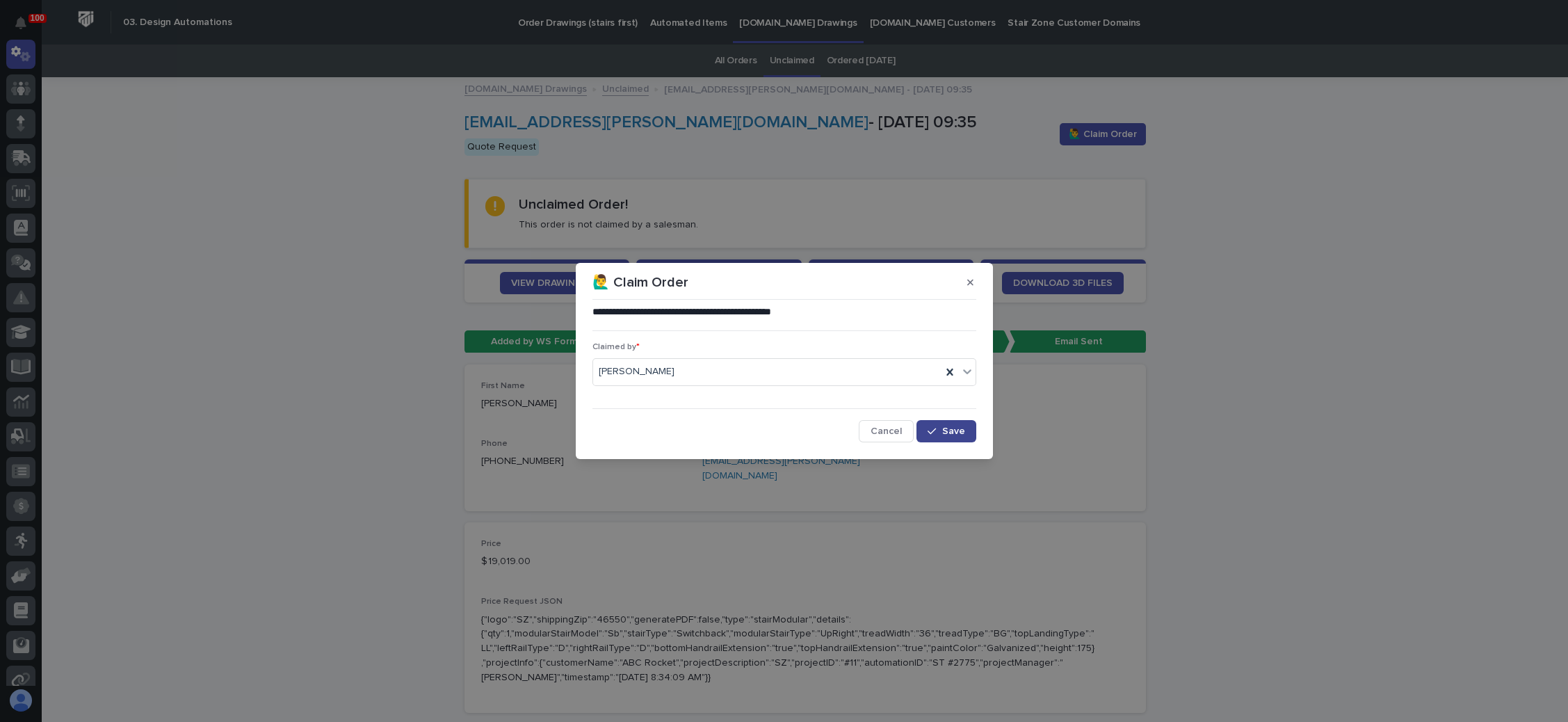
click at [949, 423] on button "Save" at bounding box center [946, 431] width 59 height 22
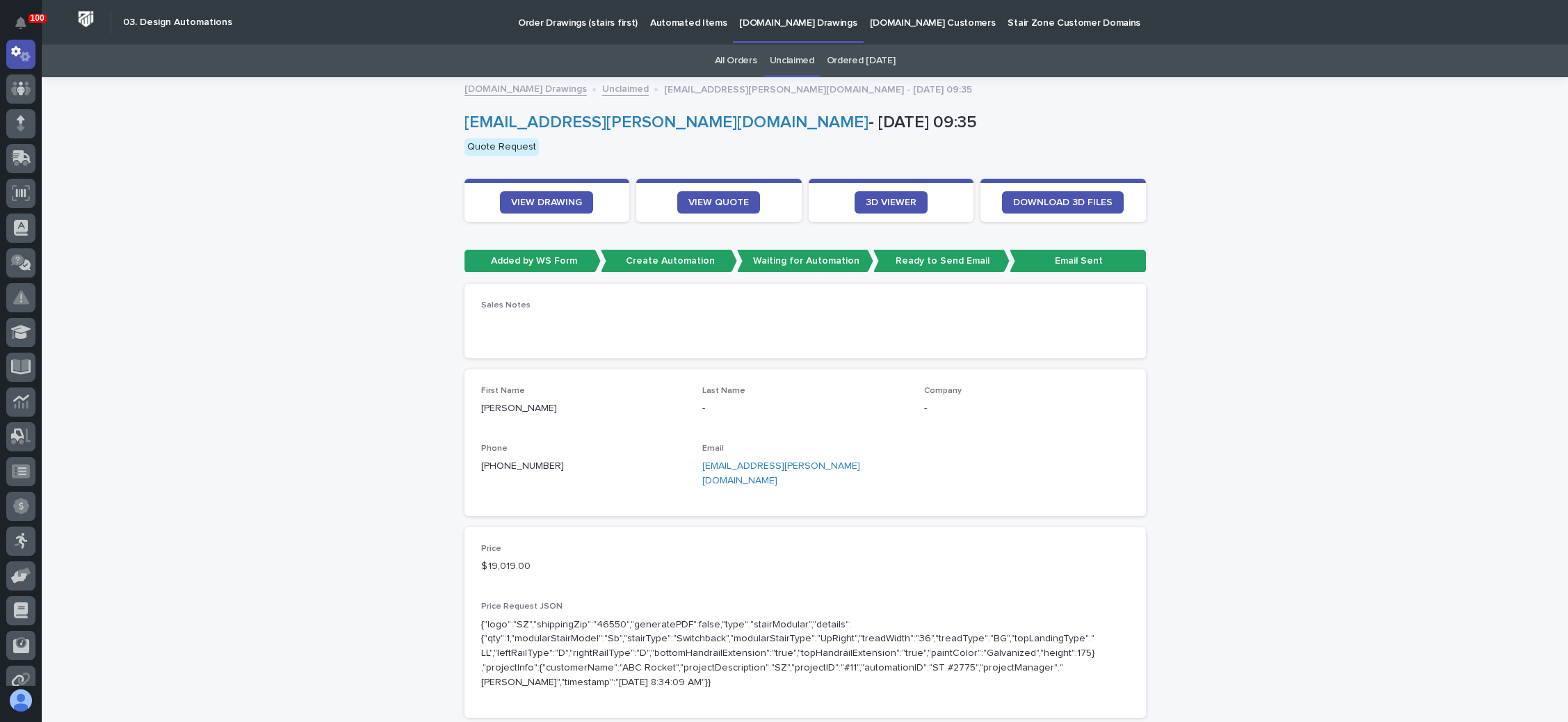
click at [782, 57] on link "Unclaimed" at bounding box center [792, 61] width 45 height 33
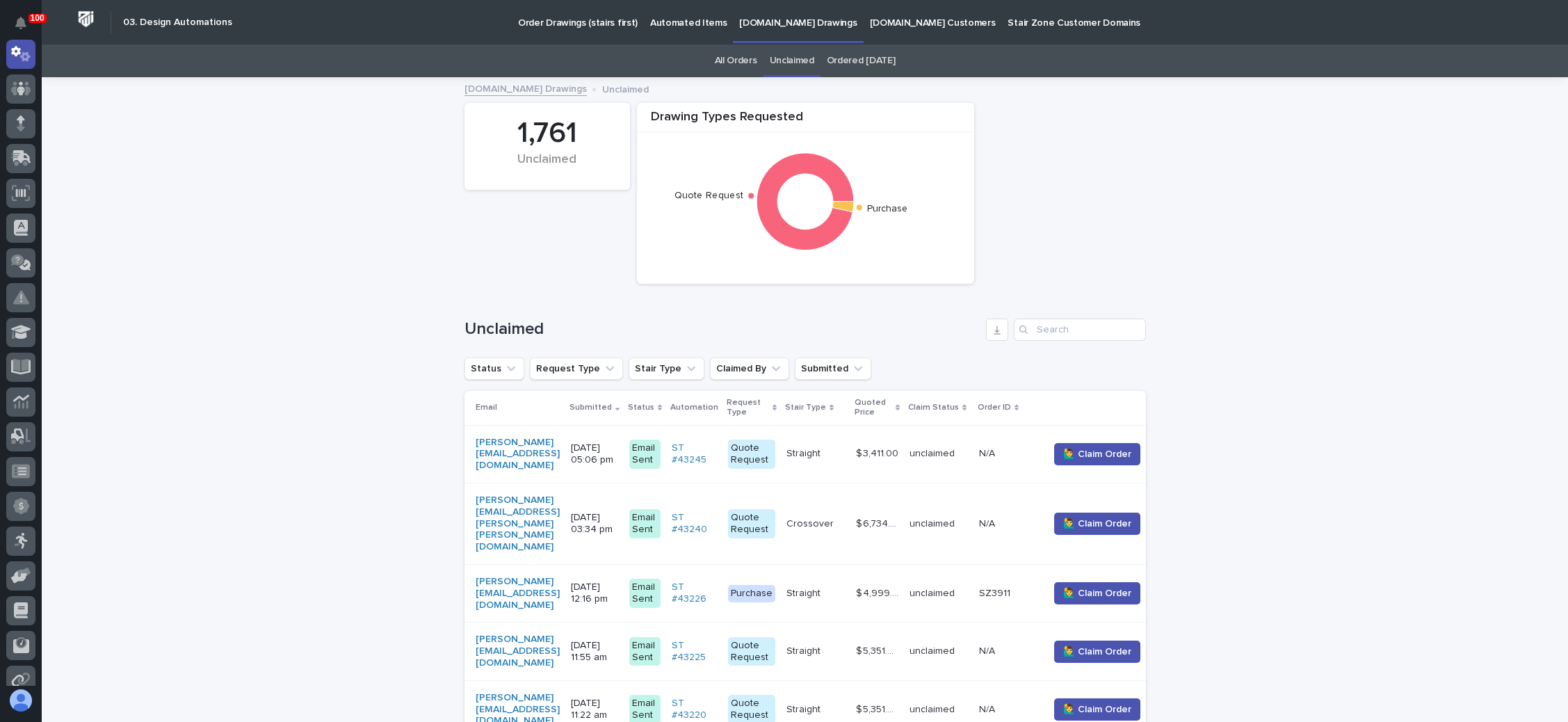
scroll to position [208, 0]
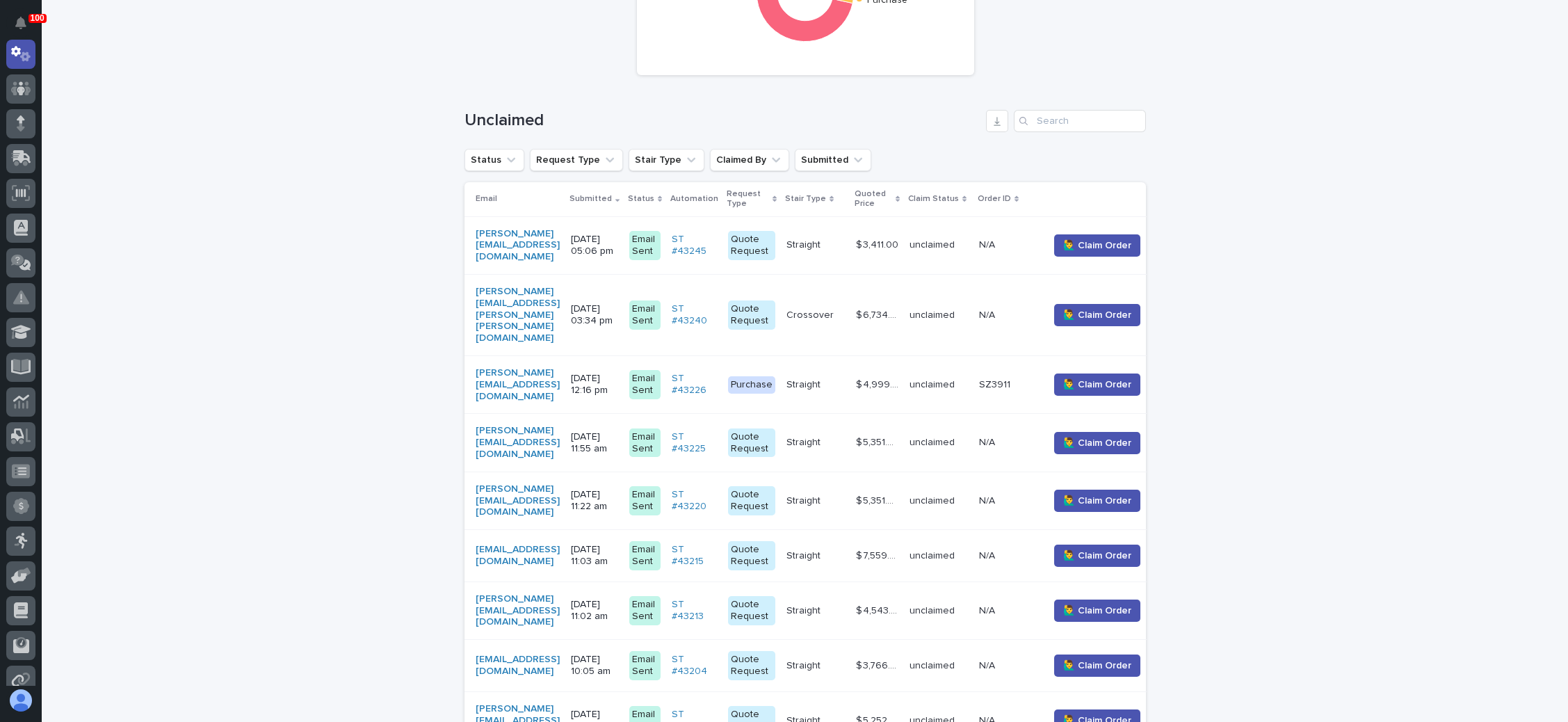
click at [837, 307] on p "Crossover" at bounding box center [812, 314] width 50 height 15
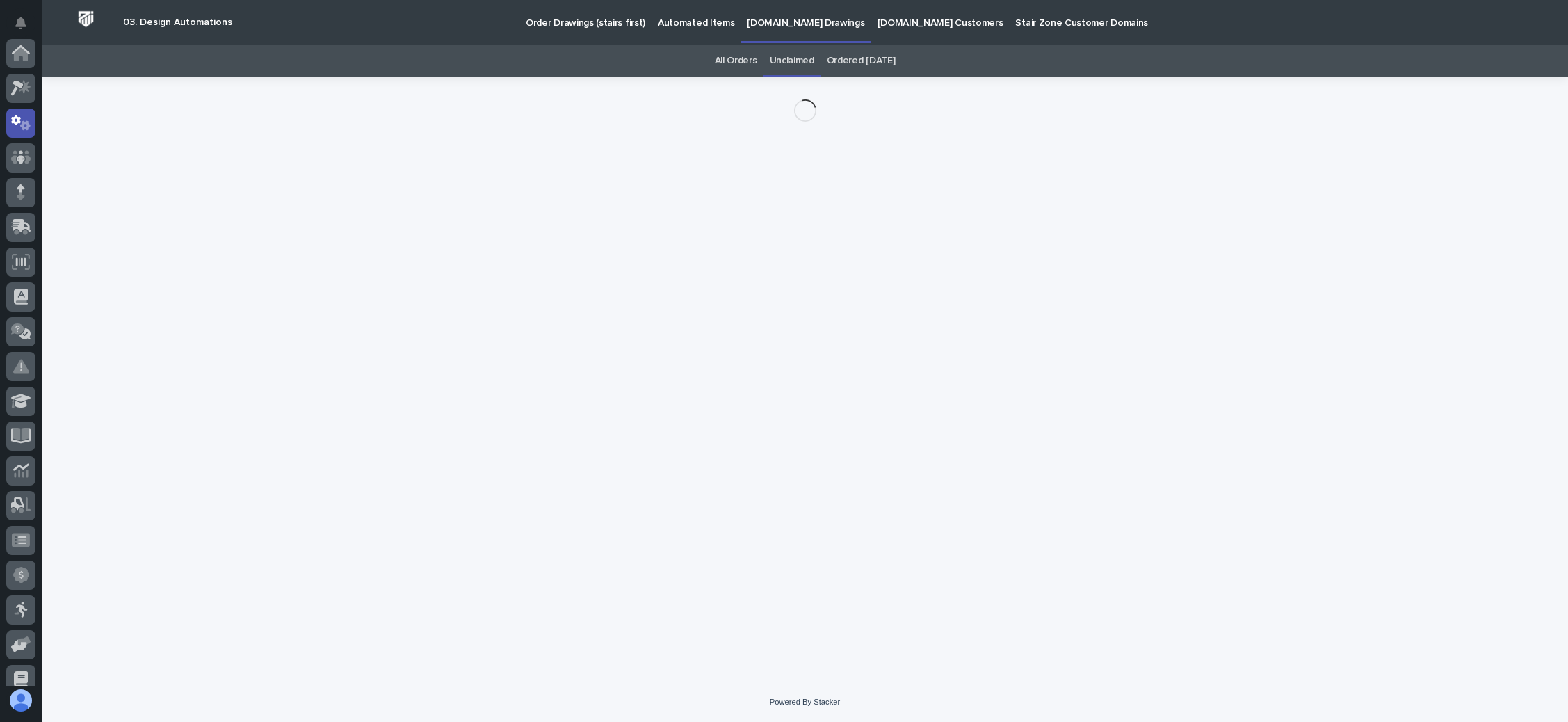
scroll to position [68, 0]
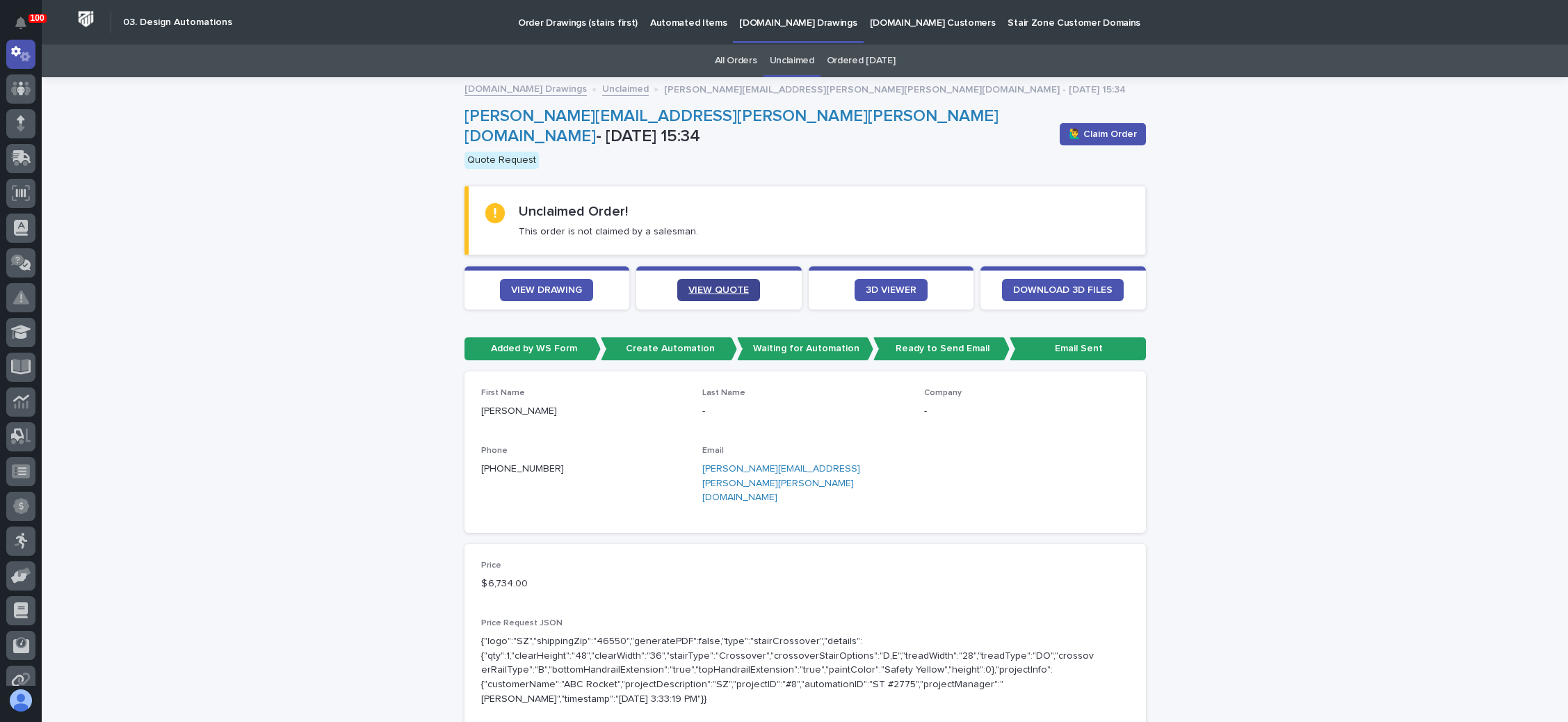
click at [723, 279] on link "VIEW QUOTE" at bounding box center [719, 290] width 82 height 22
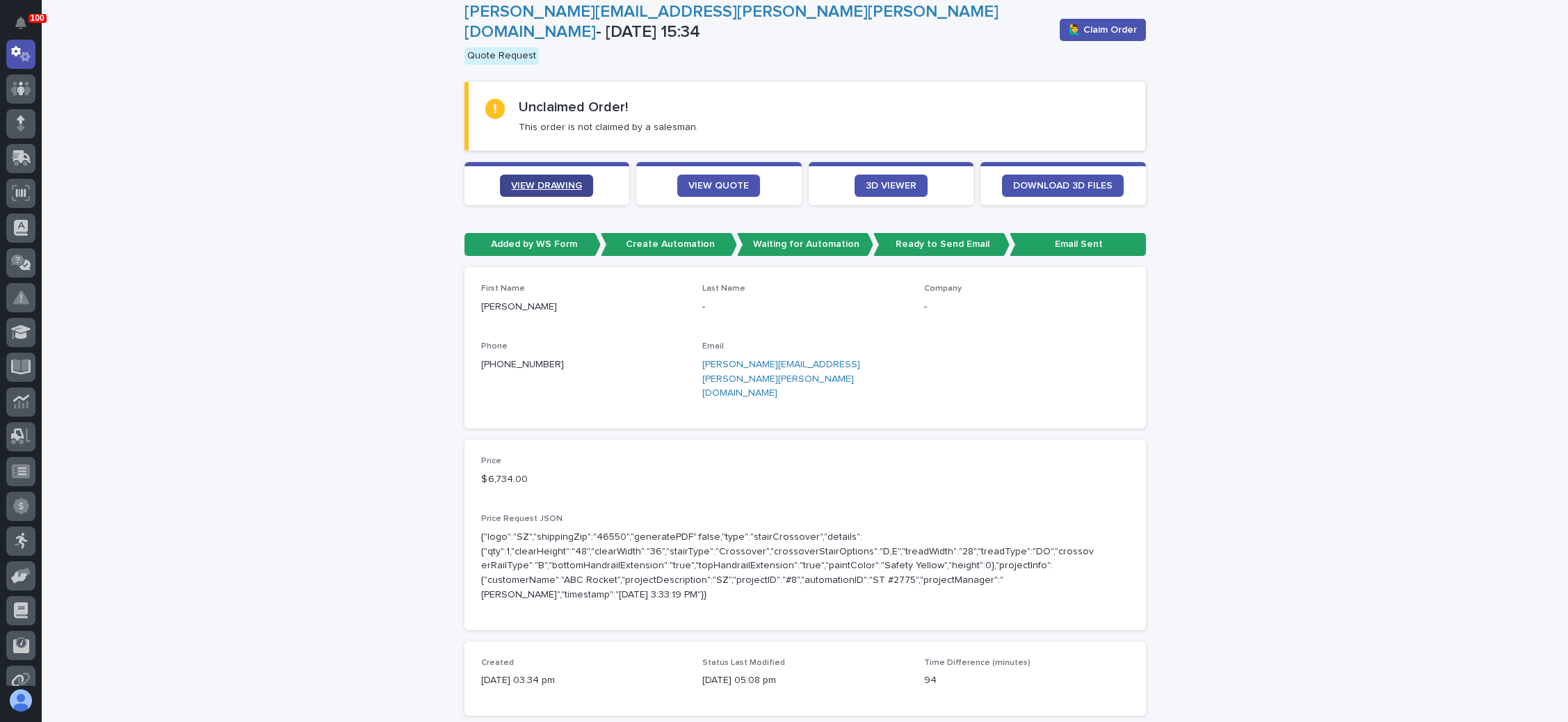
click at [519, 175] on link "VIEW DRAWING" at bounding box center [546, 186] width 93 height 22
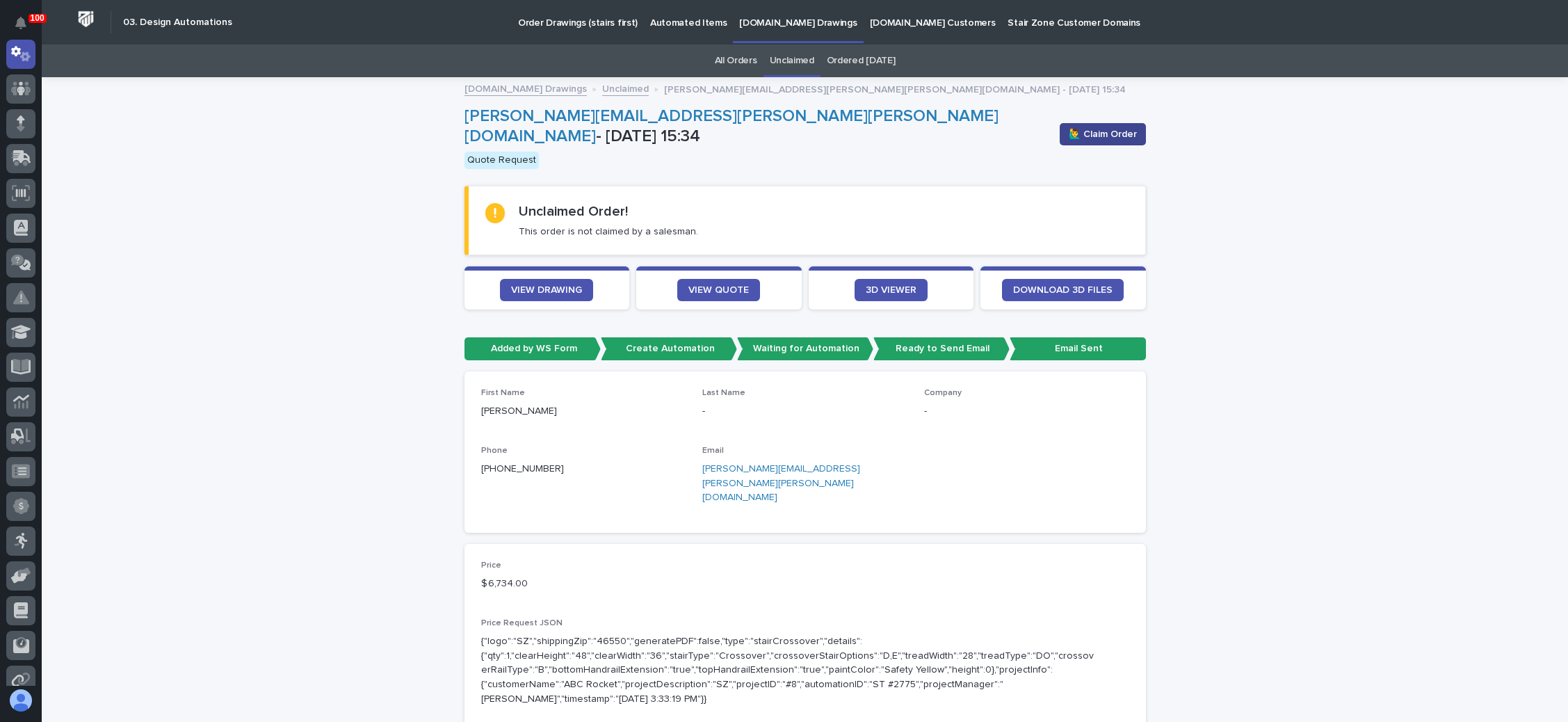
click at [1089, 129] on span "🙋‍♂️ Claim Order" at bounding box center [1102, 134] width 68 height 14
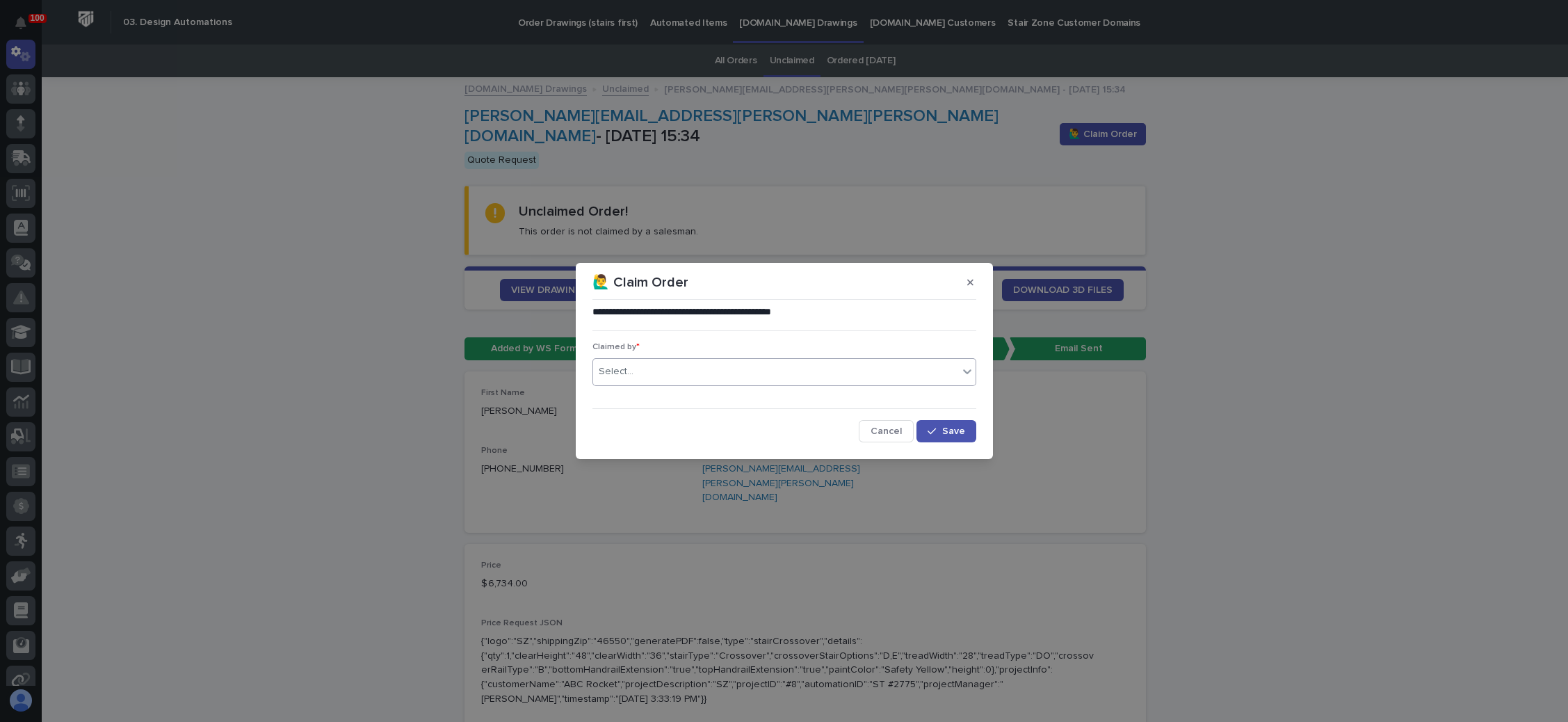
drag, startPoint x: 744, startPoint y: 371, endPoint x: 737, endPoint y: 380, distance: 11.4
click at [744, 371] on div "Select..." at bounding box center [776, 371] width 365 height 23
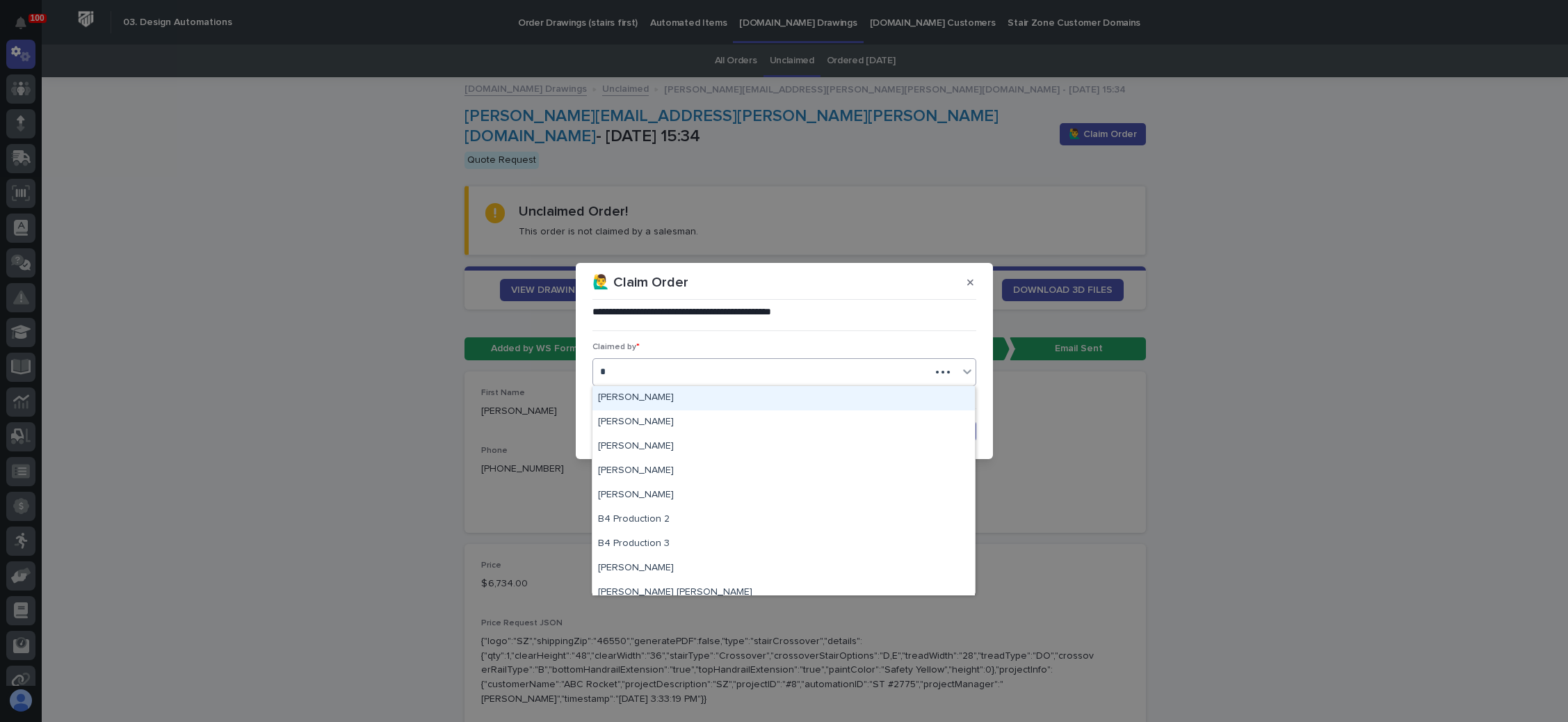
type input "**"
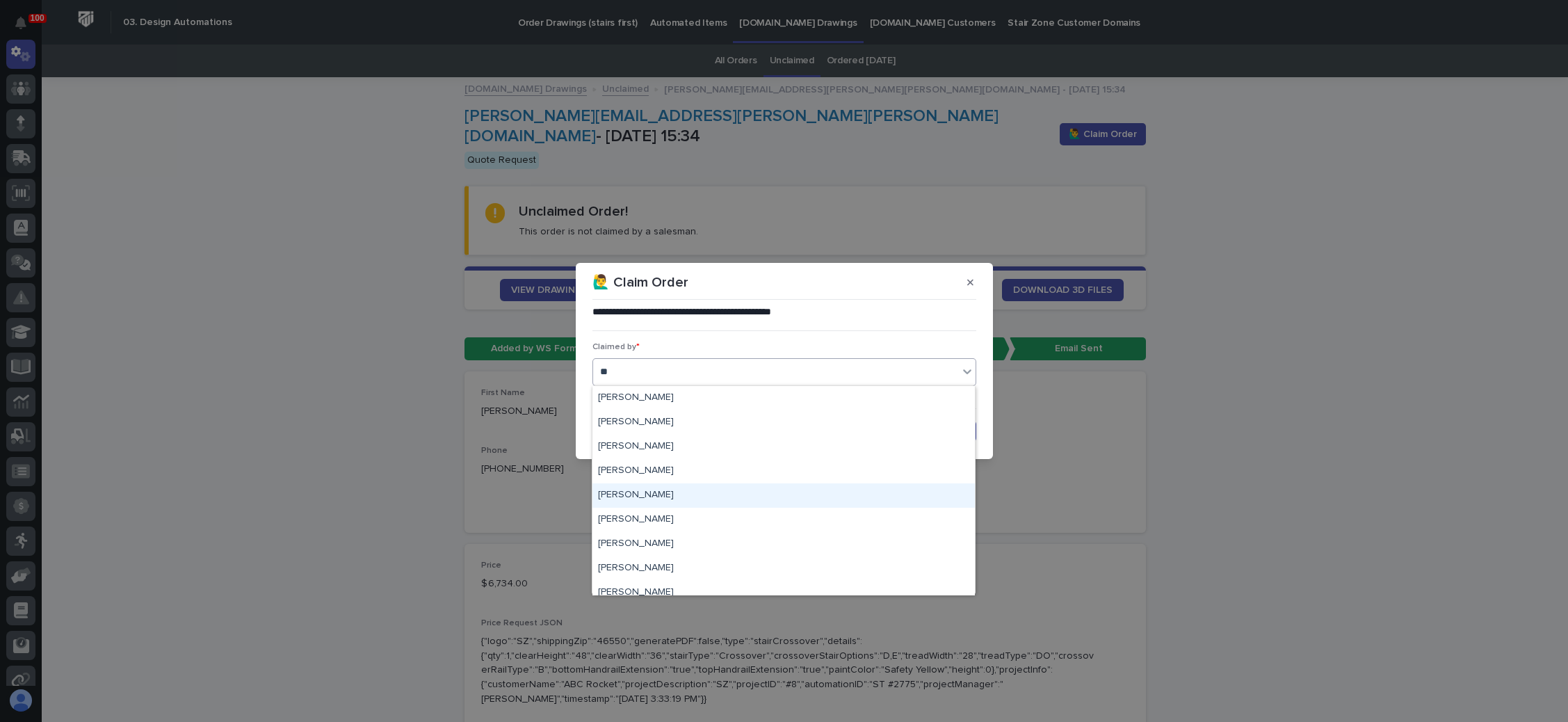
click at [675, 490] on div "[PERSON_NAME]" at bounding box center [784, 495] width 382 height 24
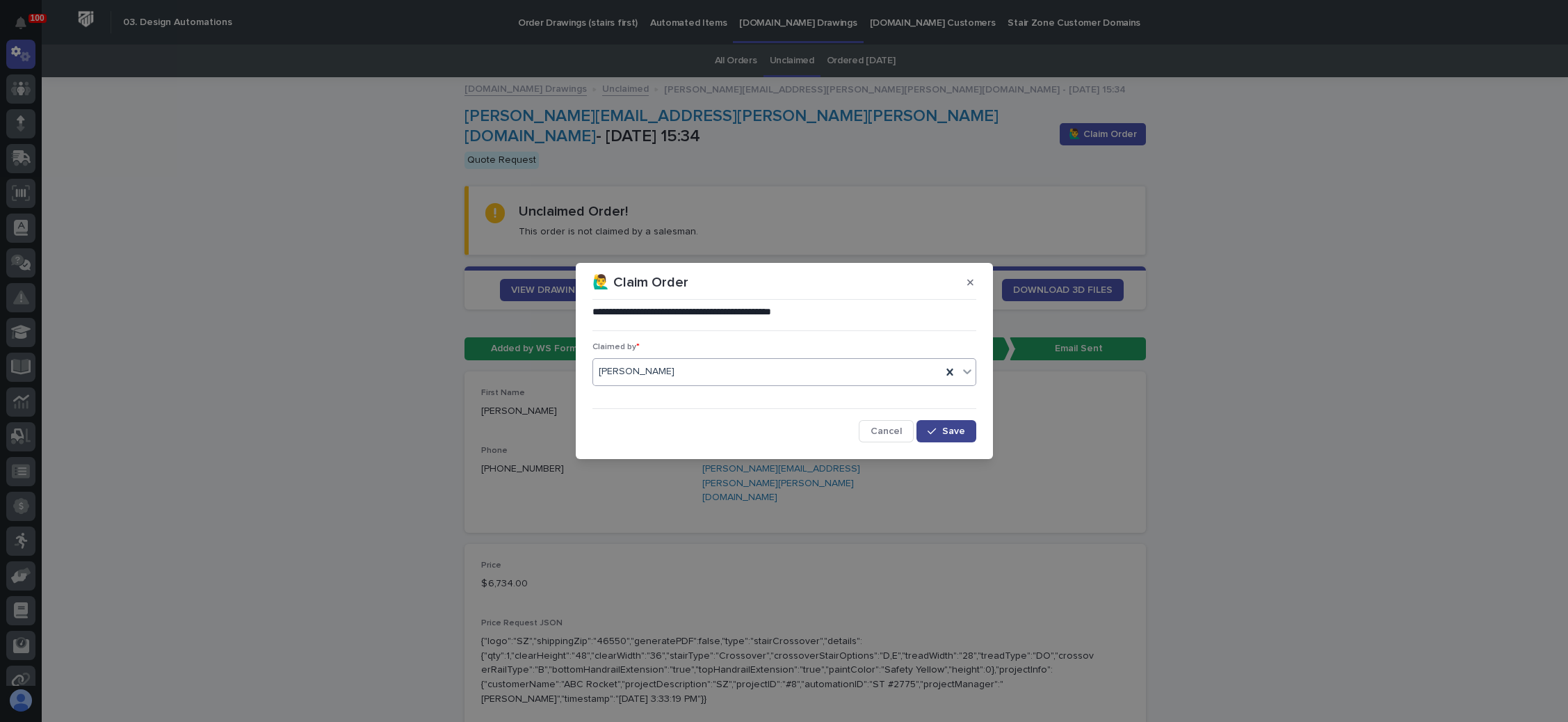
click at [928, 433] on button "Save" at bounding box center [946, 431] width 59 height 22
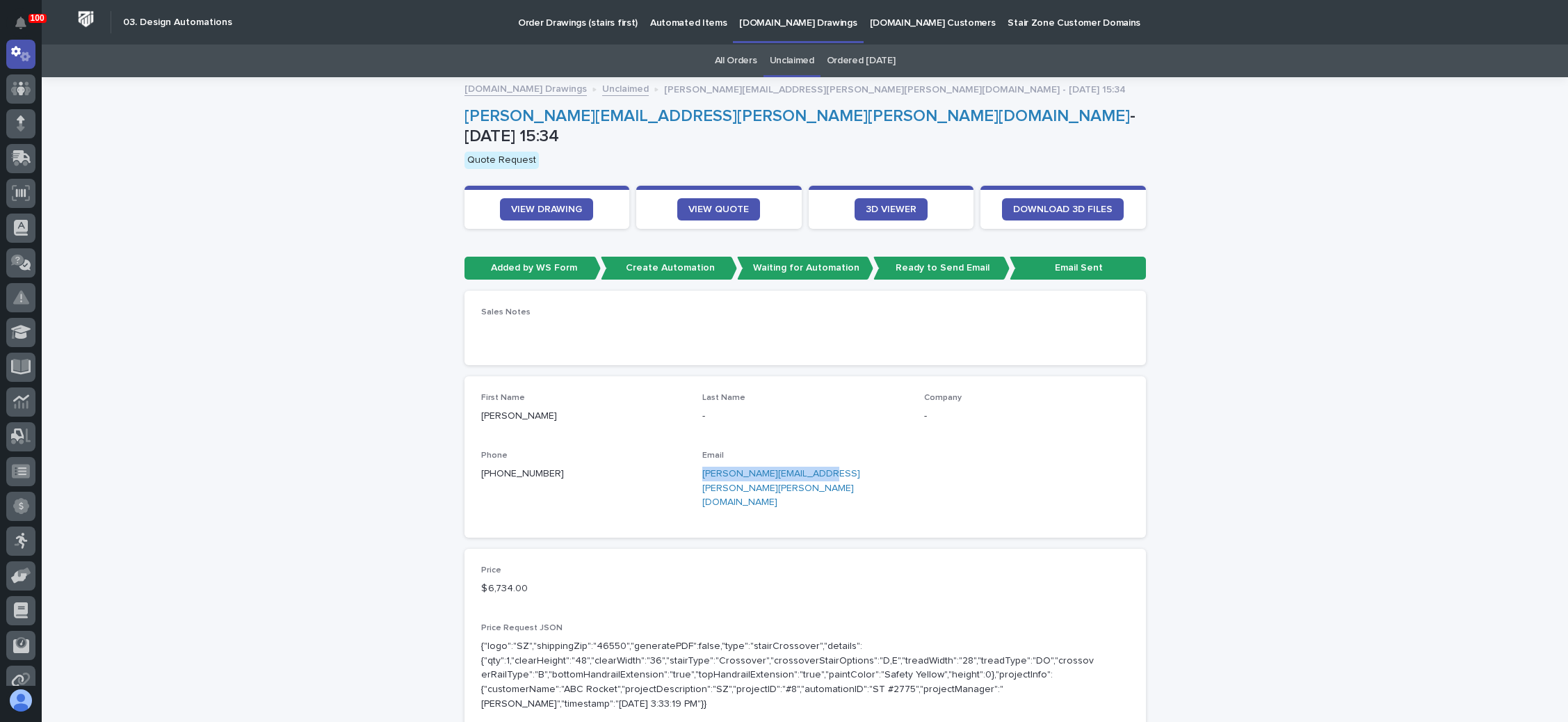
drag, startPoint x: 810, startPoint y: 466, endPoint x: 695, endPoint y: 465, distance: 115.0
click at [703, 467] on p "dale.r.slotman@koops.com" at bounding box center [805, 489] width 205 height 43
copy link "dale.r.slotman@koops.com"
click at [844, 57] on link "Ordered Today" at bounding box center [861, 61] width 69 height 33
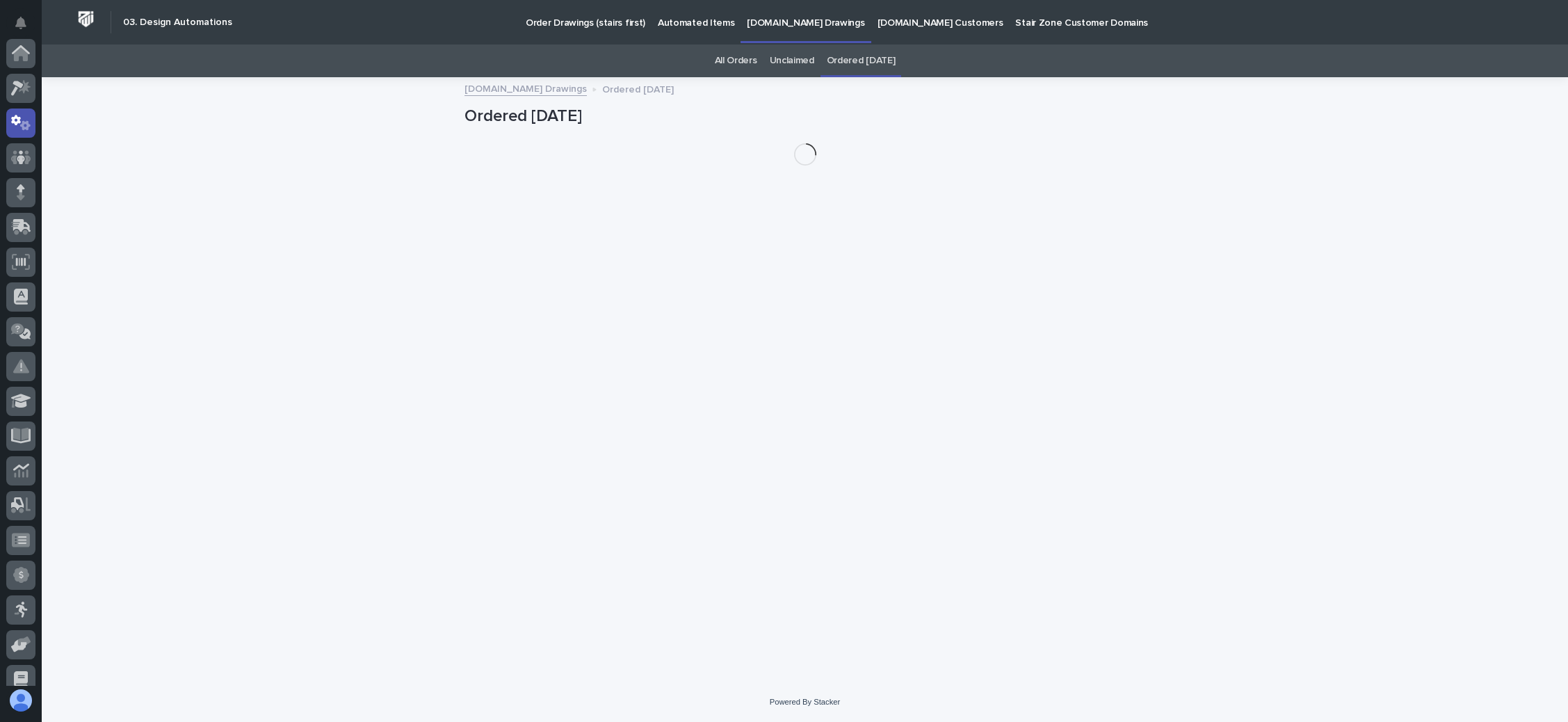
scroll to position [68, 0]
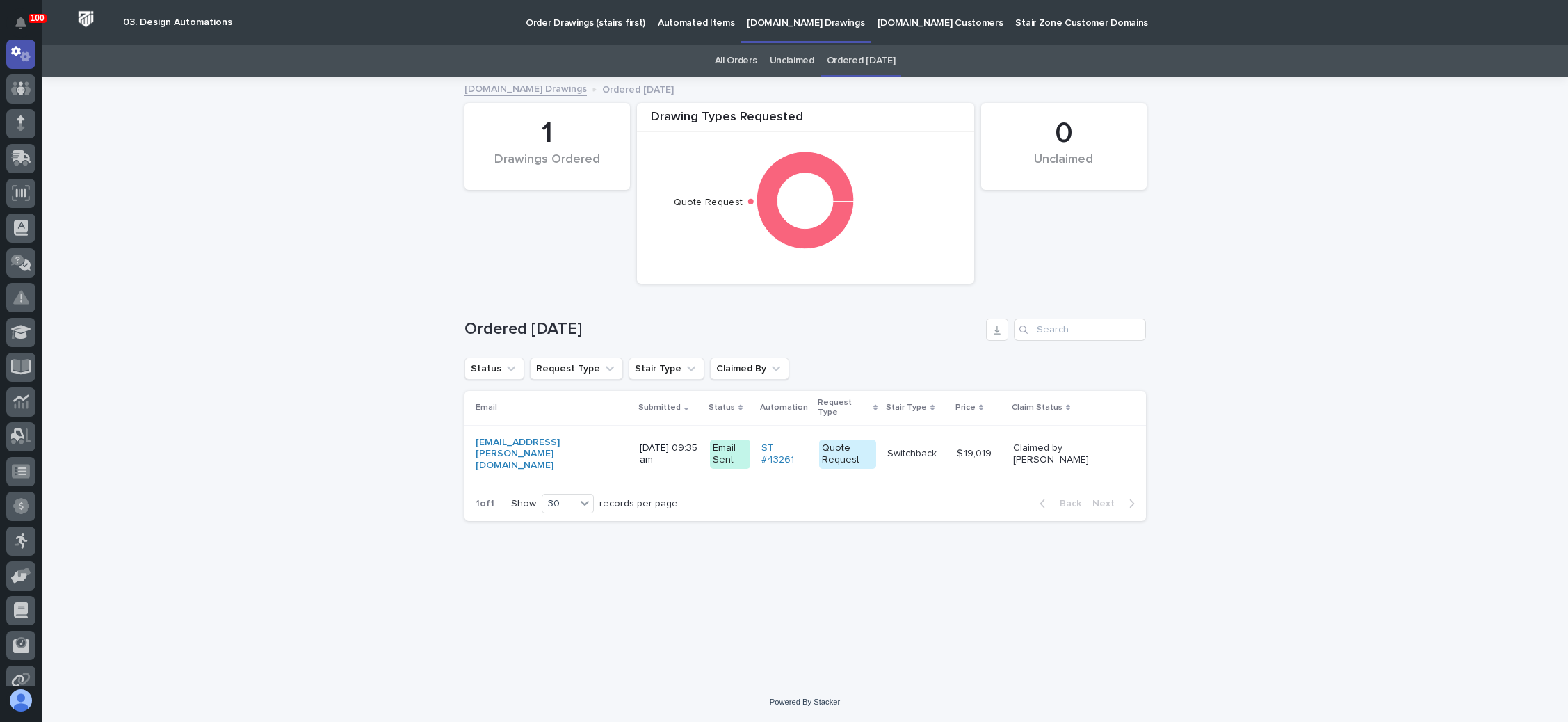
click at [891, 445] on p "Switchback" at bounding box center [913, 452] width 52 height 15
